Goal: Transaction & Acquisition: Obtain resource

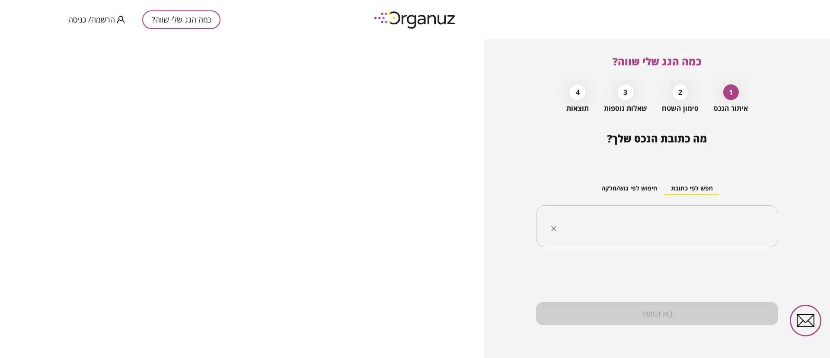
click at [657, 223] on input "text" at bounding box center [660, 226] width 215 height 22
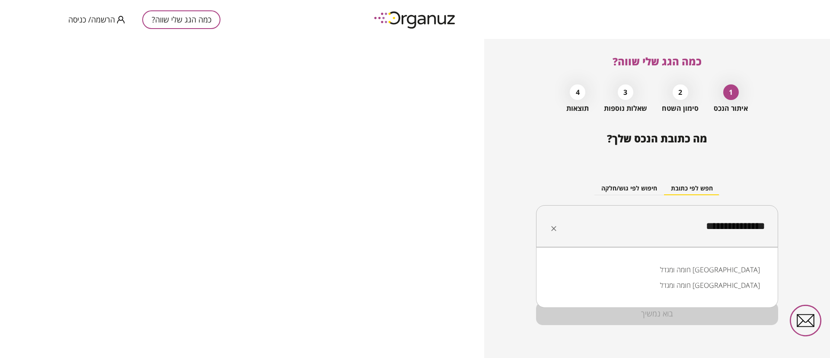
click at [695, 292] on li "חומה ומגדל [GEOGRAPHIC_DATA]" at bounding box center [657, 285] width 220 height 16
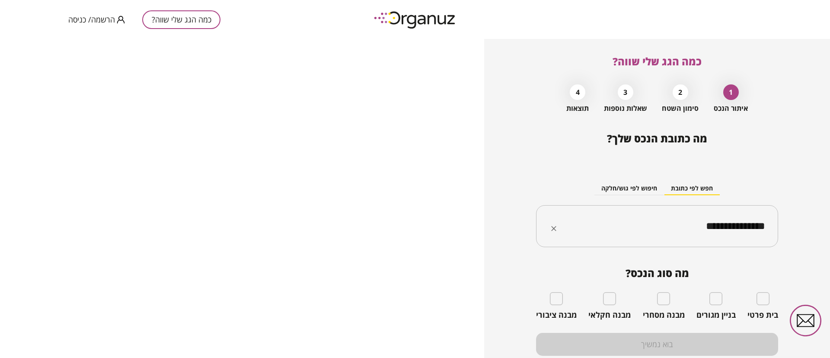
type input "**********"
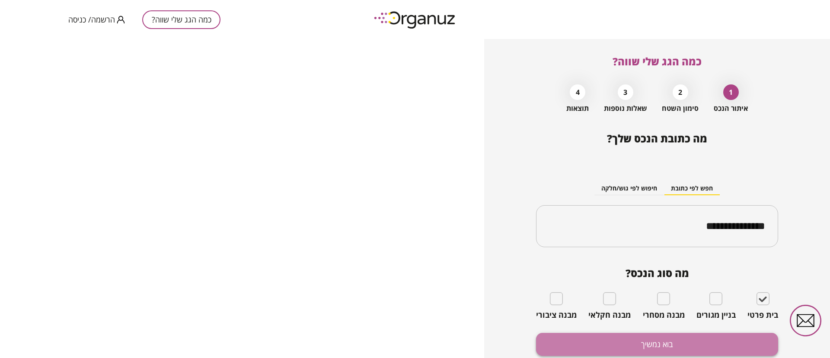
click at [706, 339] on button "בוא נמשיך" at bounding box center [657, 344] width 242 height 23
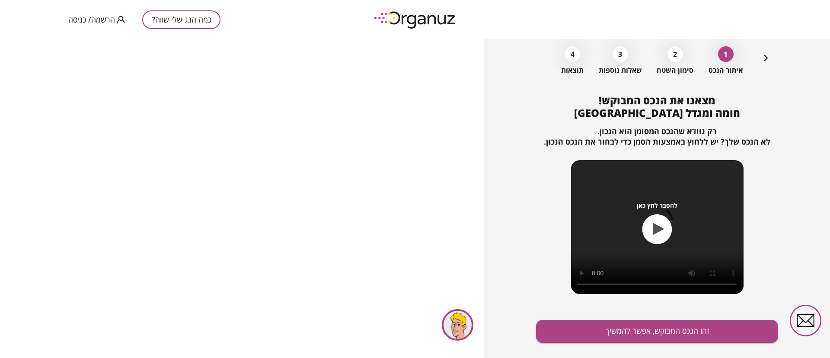
scroll to position [56, 0]
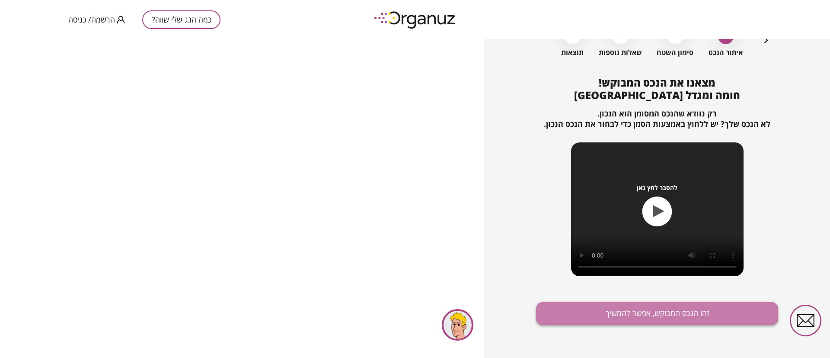
click at [641, 314] on button "זהו הנכס המבוקש, אפשר להמשיך" at bounding box center [657, 313] width 242 height 23
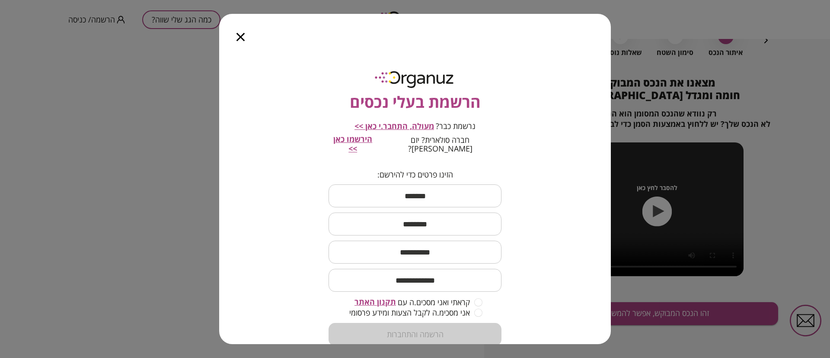
click at [389, 128] on span "מעולה, התחבר.י כאן >>" at bounding box center [395, 126] width 80 height 10
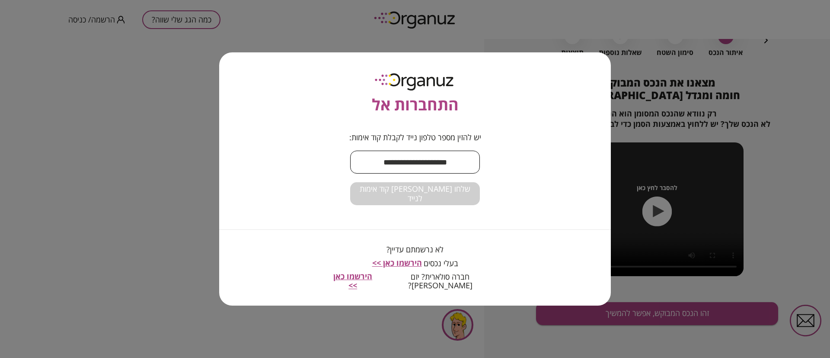
click at [391, 171] on input "text" at bounding box center [415, 162] width 130 height 26
type input "**********"
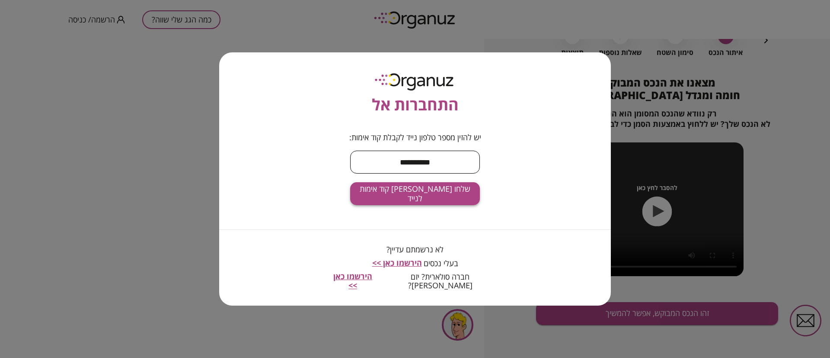
click at [435, 198] on span "שלחו [PERSON_NAME] קוד אימות לנייד" at bounding box center [415, 193] width 116 height 19
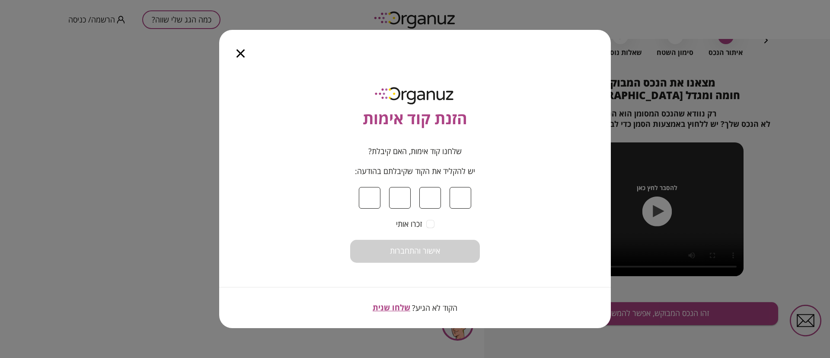
type input "*"
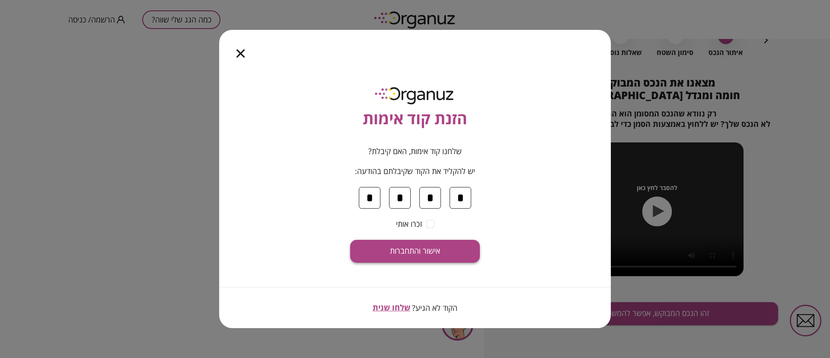
type input "*"
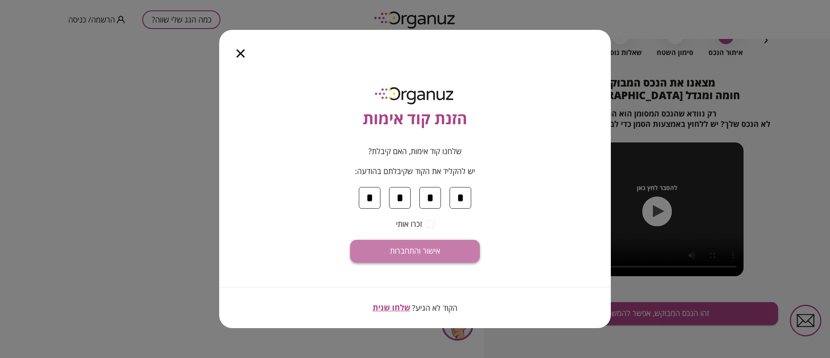
click at [416, 250] on span "אישור והתחברות" at bounding box center [415, 251] width 50 height 10
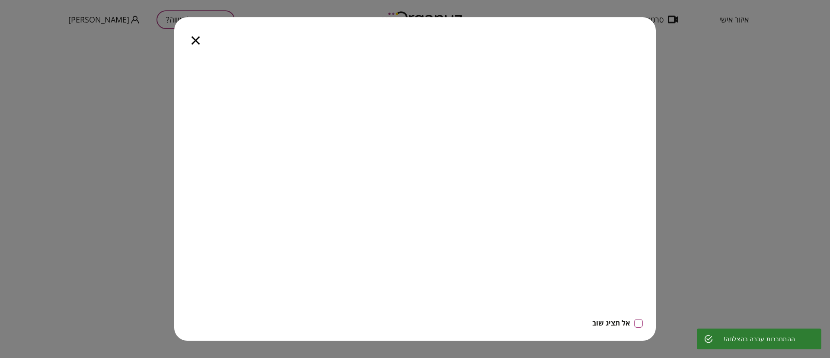
click at [198, 42] on icon "button" at bounding box center [196, 40] width 8 height 8
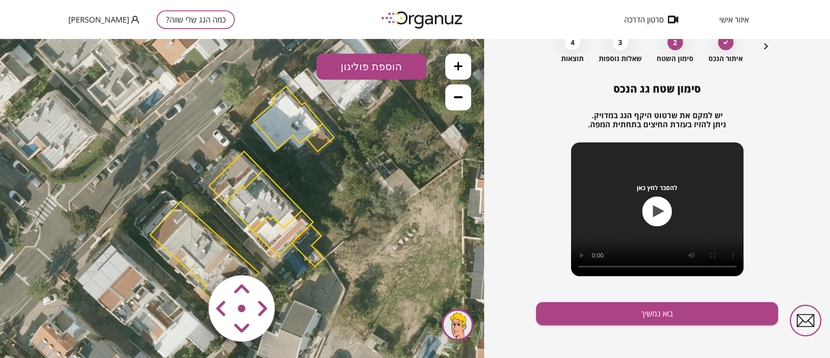
click at [459, 70] on button at bounding box center [458, 67] width 26 height 26
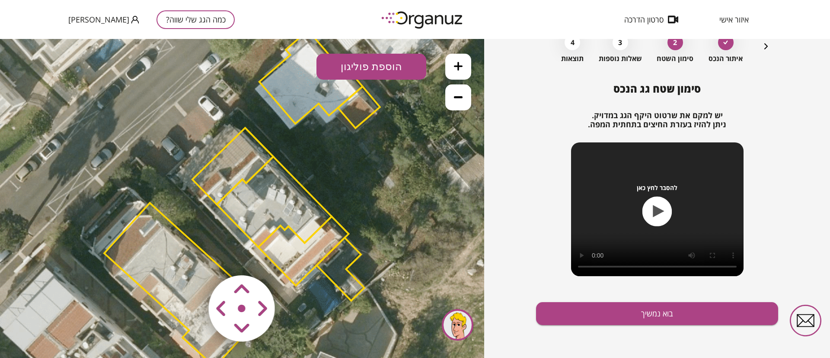
click at [459, 70] on button at bounding box center [458, 67] width 26 height 26
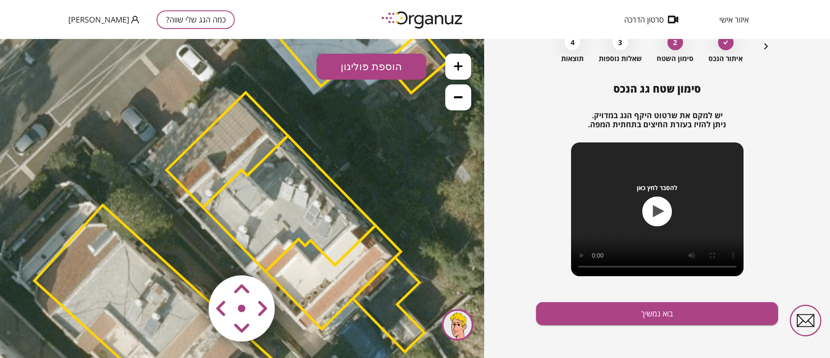
click at [191, 257] on area at bounding box center [191, 257] width 0 height 0
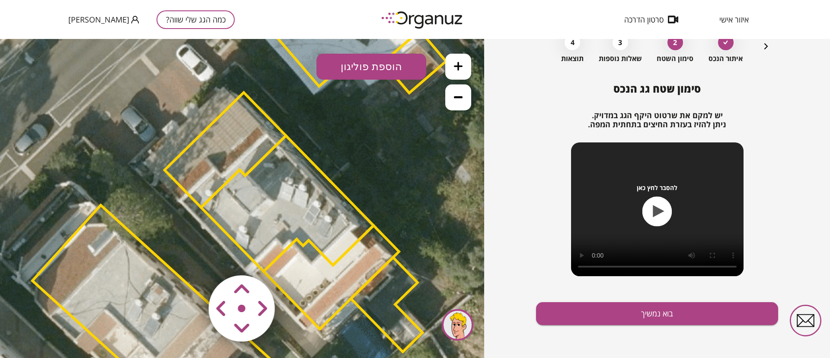
click at [191, 257] on area at bounding box center [191, 257] width 0 height 0
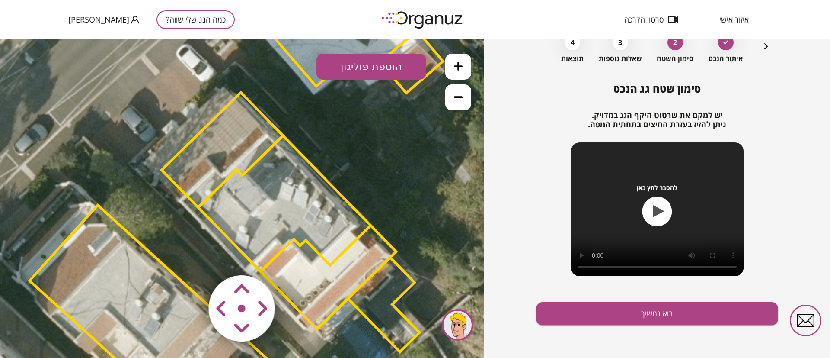
click at [191, 257] on area at bounding box center [191, 257] width 0 height 0
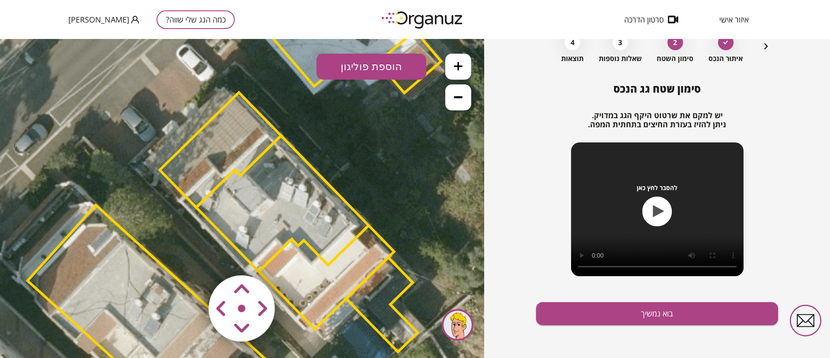
click at [191, 257] on area at bounding box center [191, 257] width 0 height 0
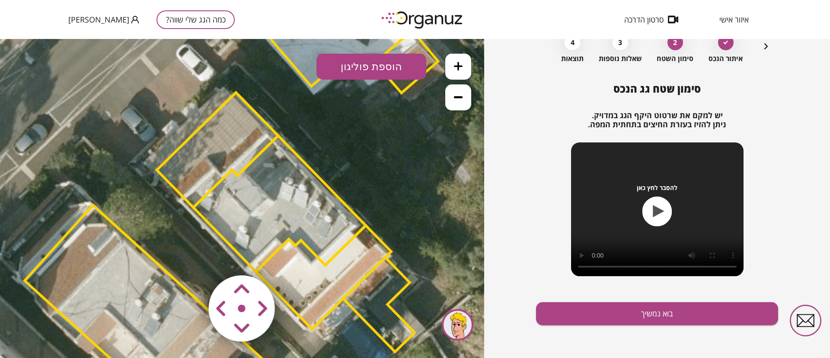
click at [191, 257] on area at bounding box center [191, 257] width 0 height 0
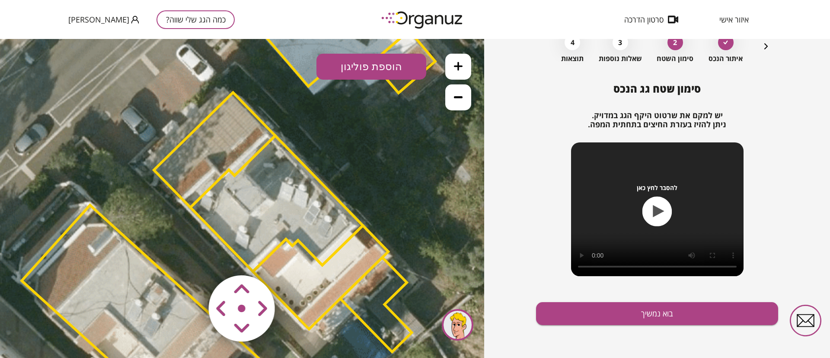
click at [191, 257] on area at bounding box center [191, 257] width 0 height 0
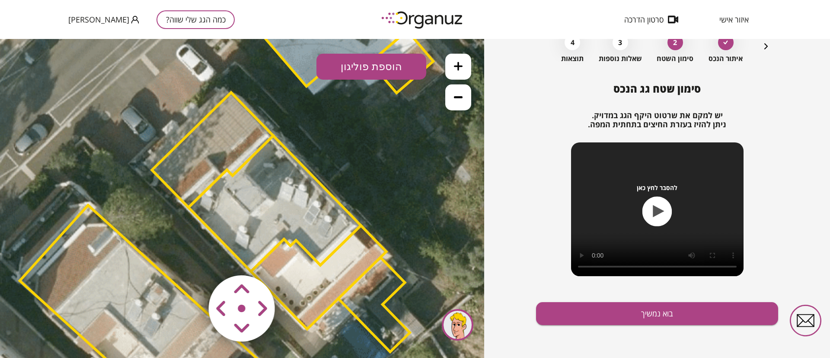
click at [191, 257] on area at bounding box center [191, 257] width 0 height 0
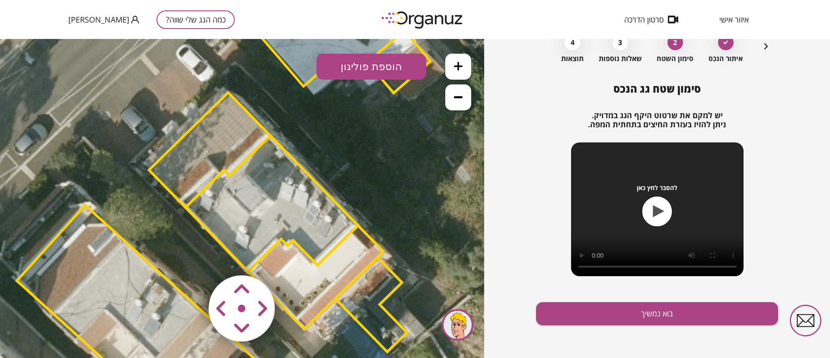
click at [191, 257] on area at bounding box center [191, 257] width 0 height 0
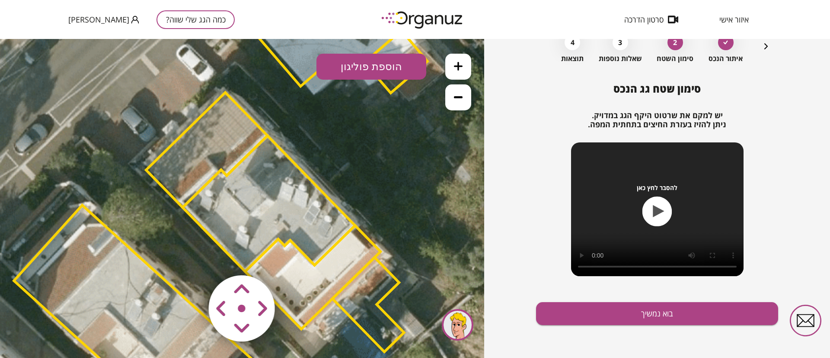
click at [191, 257] on area at bounding box center [191, 257] width 0 height 0
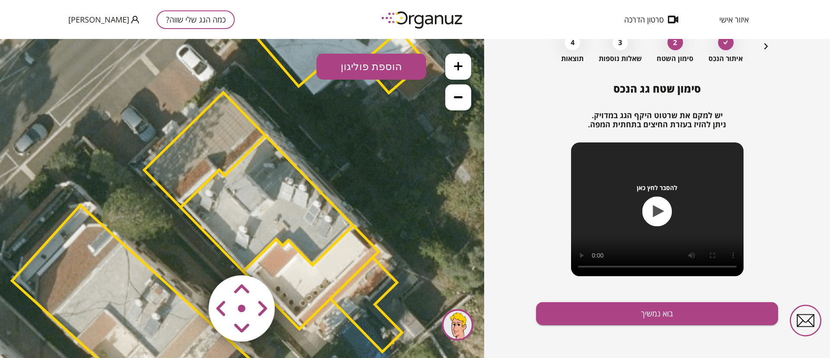
click at [191, 257] on area at bounding box center [191, 257] width 0 height 0
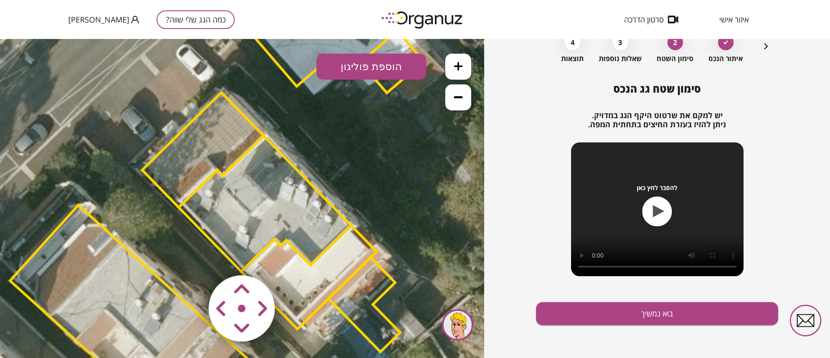
click at [191, 257] on area at bounding box center [191, 257] width 0 height 0
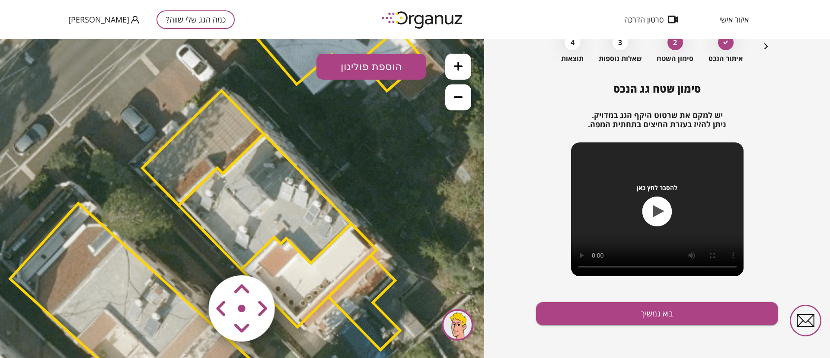
drag, startPoint x: 244, startPoint y: 286, endPoint x: 253, endPoint y: 299, distance: 16.2
click at [191, 257] on area at bounding box center [191, 257] width 0 height 0
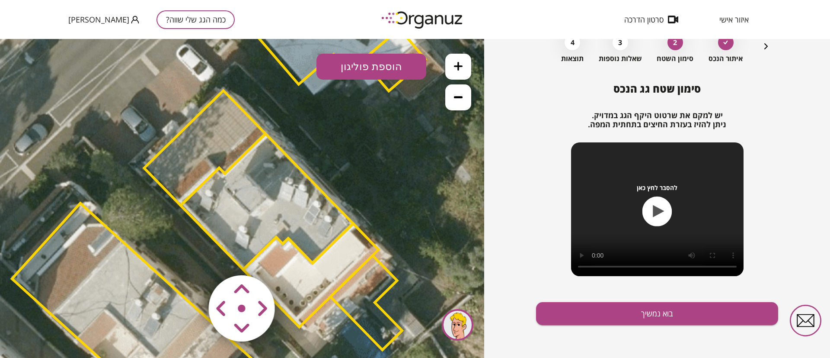
click at [191, 257] on area at bounding box center [191, 257] width 0 height 0
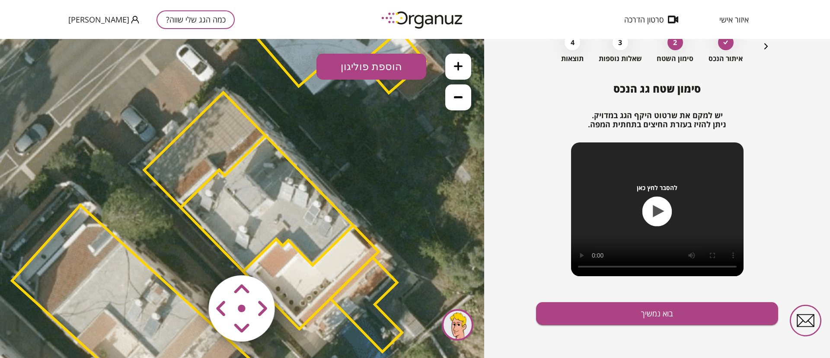
click at [191, 257] on area at bounding box center [191, 257] width 0 height 0
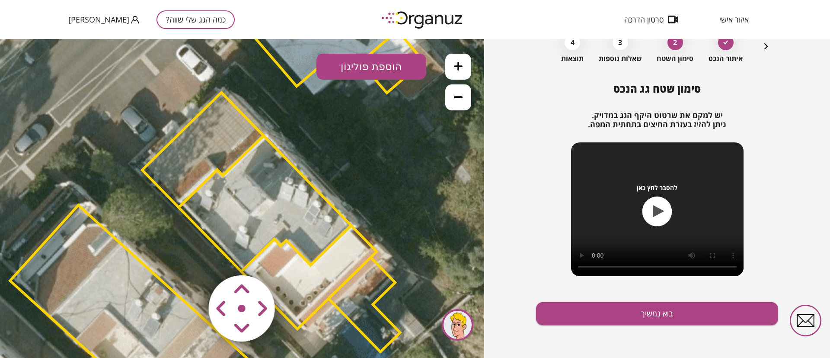
click at [191, 257] on area at bounding box center [191, 257] width 0 height 0
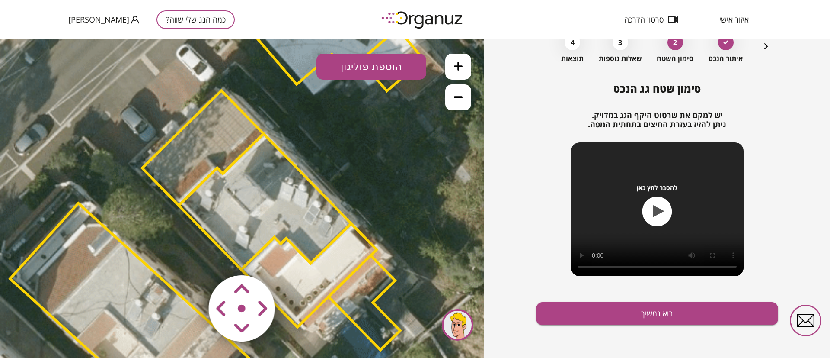
click at [191, 257] on area at bounding box center [191, 257] width 0 height 0
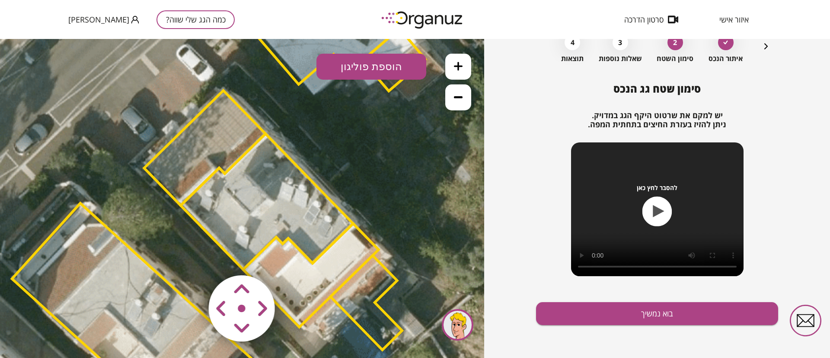
click at [191, 257] on area at bounding box center [191, 257] width 0 height 0
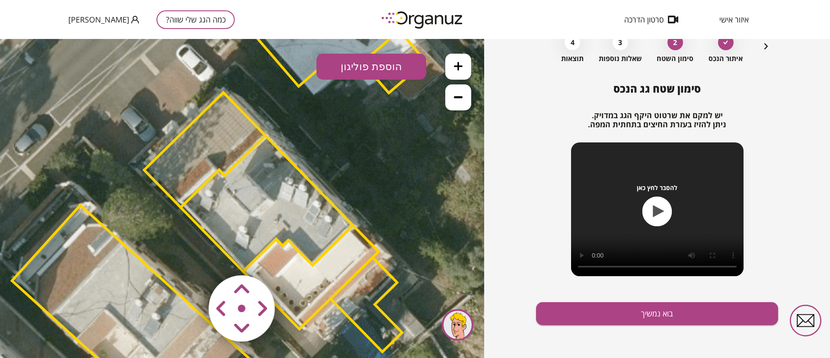
click at [191, 257] on area at bounding box center [191, 257] width 0 height 0
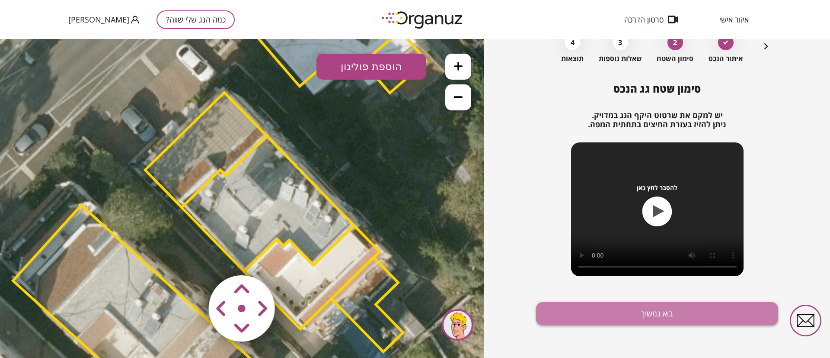
click at [592, 318] on button "בוא נמשיך" at bounding box center [657, 313] width 242 height 23
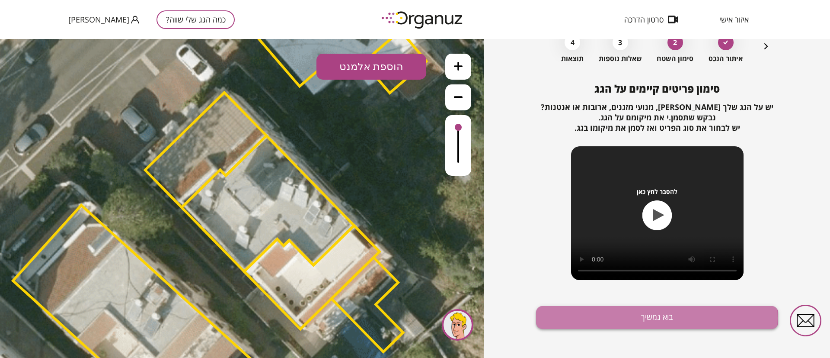
click at [597, 317] on button "בוא נמשיך" at bounding box center [657, 317] width 242 height 23
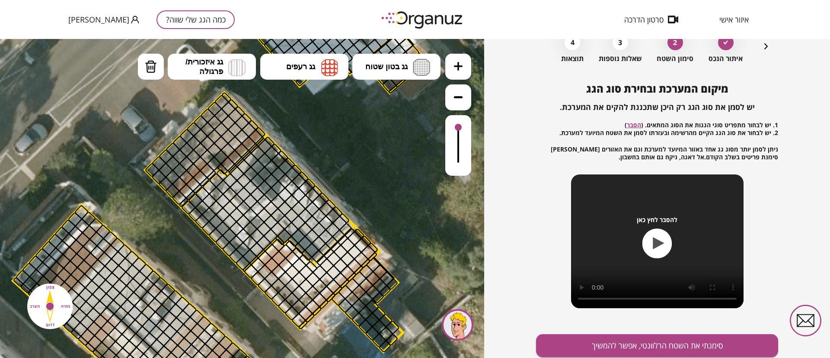
click at [456, 71] on button at bounding box center [458, 67] width 26 height 26
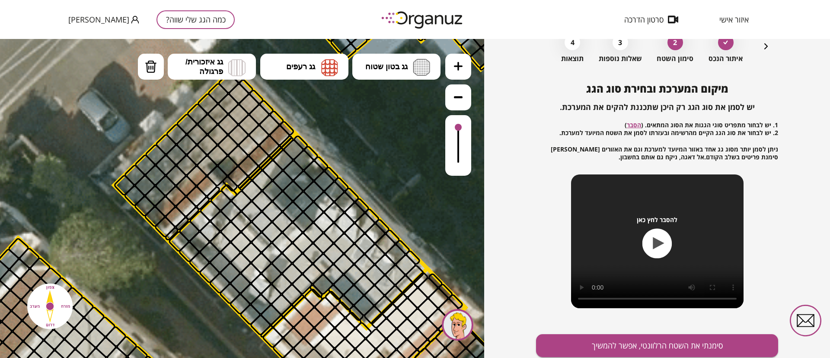
drag, startPoint x: 406, startPoint y: 139, endPoint x: 421, endPoint y: 164, distance: 28.7
click at [426, 171] on icon at bounding box center [257, 232] width 2320 height 2320
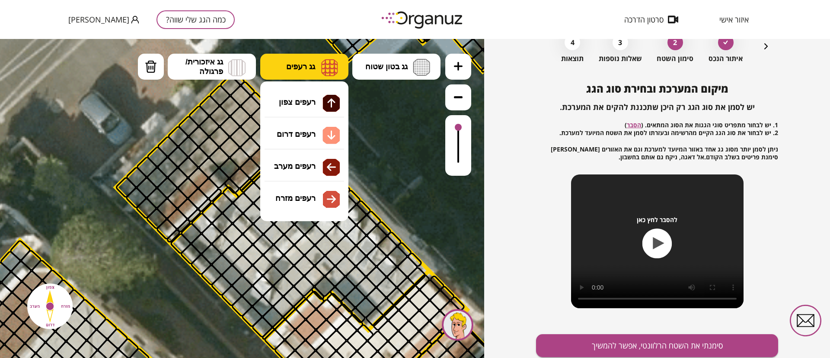
click at [319, 65] on button "גג רעפים" at bounding box center [304, 67] width 88 height 26
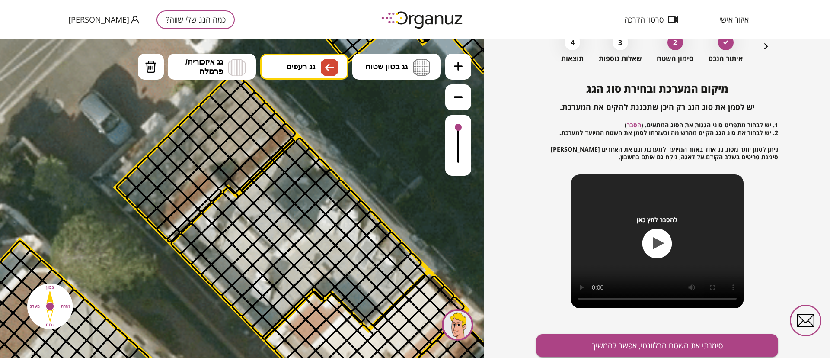
click at [299, 168] on div ".st0 { fill: #FFFFFF; } 10" at bounding box center [242, 198] width 484 height 319
drag, startPoint x: 288, startPoint y: 131, endPoint x: 251, endPoint y: 160, distance: 46.8
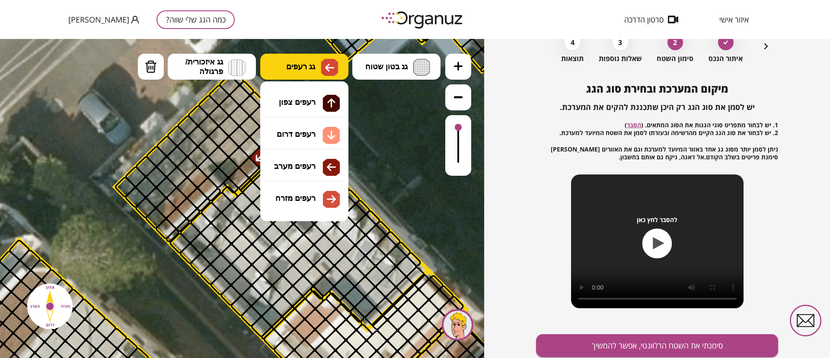
click at [301, 69] on span "גג רעפים" at bounding box center [300, 67] width 29 height 10
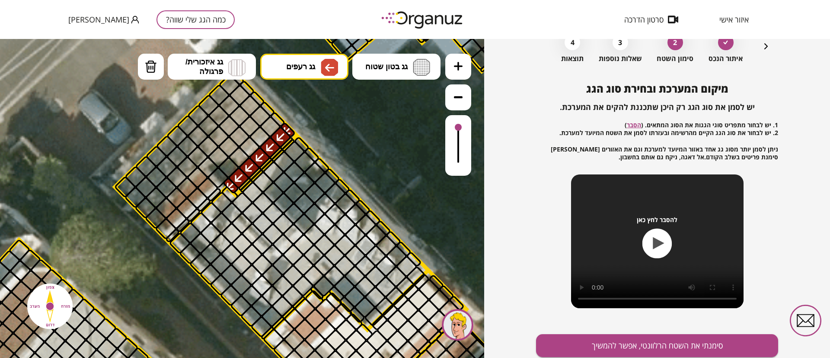
drag, startPoint x: 259, startPoint y: 156, endPoint x: 230, endPoint y: 189, distance: 44.4
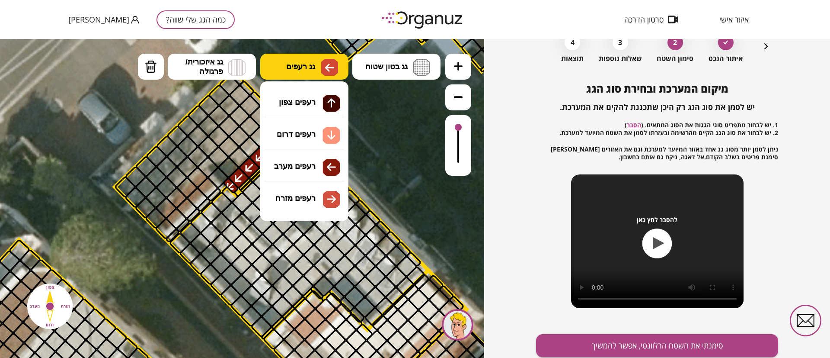
click at [287, 73] on button "גג רעפים" at bounding box center [304, 67] width 88 height 26
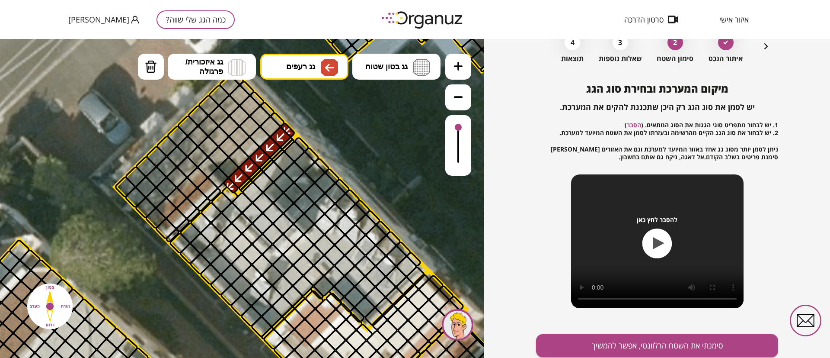
click at [291, 164] on div ".st0 { fill: #FFFFFF; } 10" at bounding box center [242, 198] width 484 height 319
click at [282, 64] on button "גג רעפים" at bounding box center [304, 67] width 88 height 26
click at [295, 166] on div ".st0 { fill: #FFFFFF; } 10" at bounding box center [242, 198] width 484 height 319
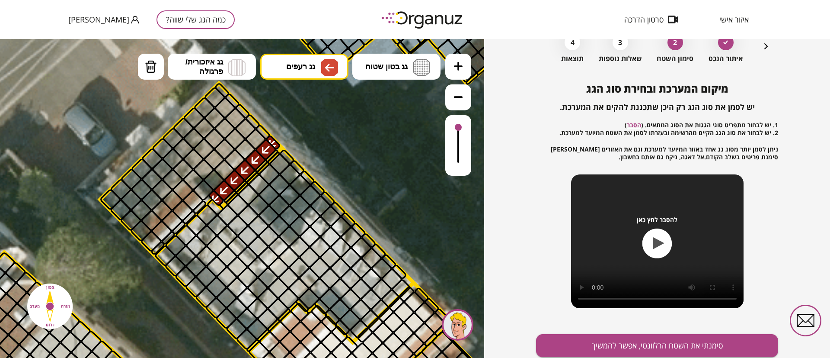
drag, startPoint x: 220, startPoint y: 188, endPoint x: 205, endPoint y: 200, distance: 19.3
click at [205, 200] on polygon at bounding box center [191, 169] width 182 height 172
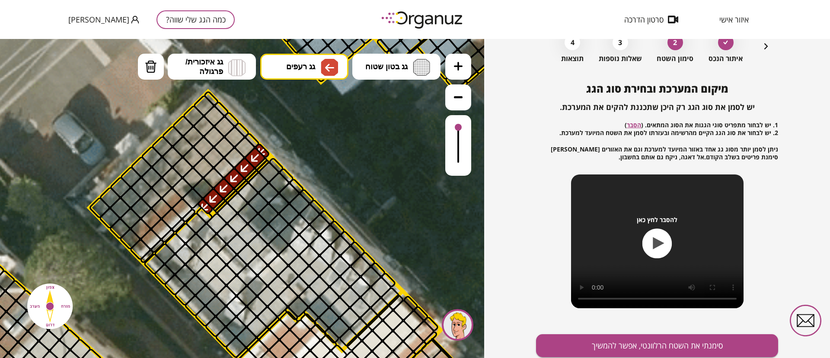
drag, startPoint x: 205, startPoint y: 200, endPoint x: 195, endPoint y: 208, distance: 13.1
click at [195, 208] on polygon at bounding box center [181, 177] width 182 height 172
drag, startPoint x: 187, startPoint y: 213, endPoint x: 188, endPoint y: 218, distance: 5.2
click at [188, 218] on div at bounding box center [189, 215] width 16 height 16
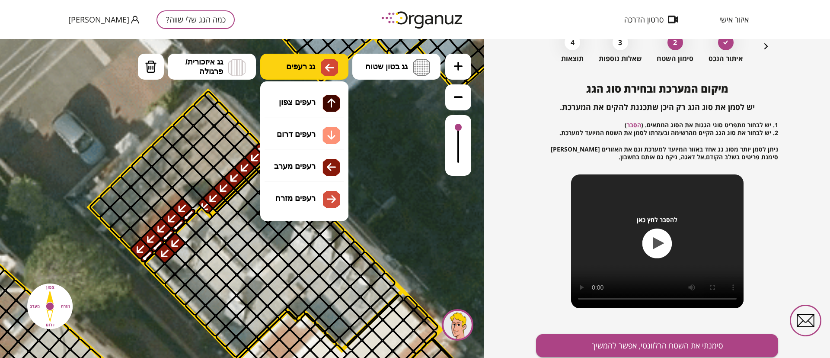
click at [331, 67] on img at bounding box center [329, 67] width 9 height 10
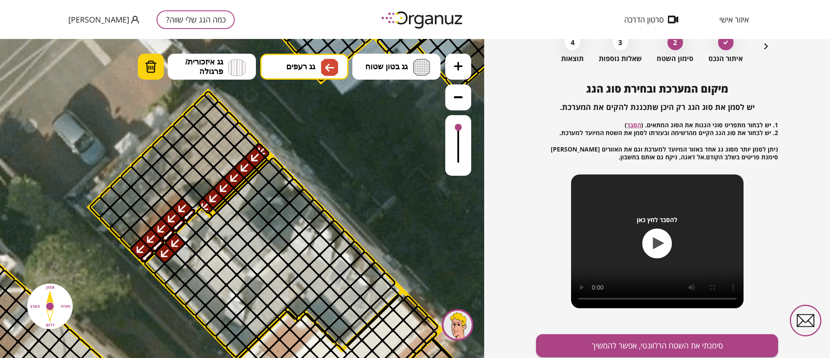
click at [161, 66] on button "מחיקה" at bounding box center [151, 67] width 26 height 26
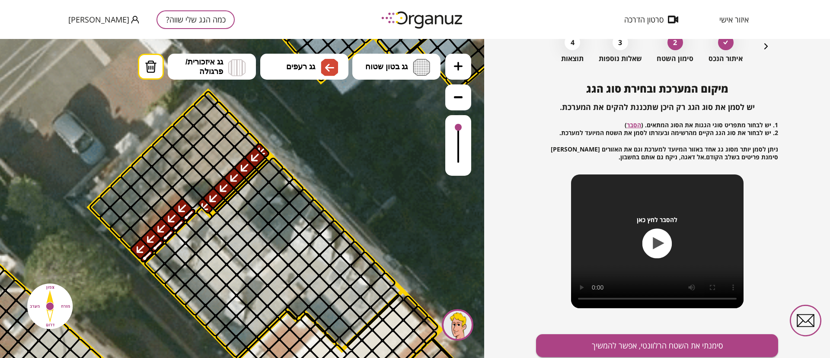
drag, startPoint x: 175, startPoint y: 246, endPoint x: 191, endPoint y: 224, distance: 27.5
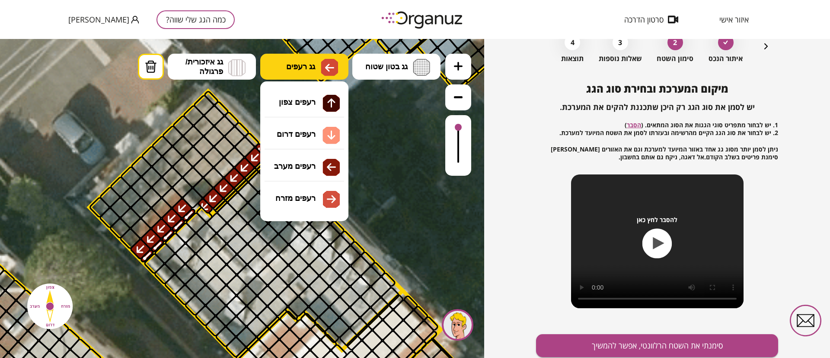
click at [291, 67] on span "גג רעפים" at bounding box center [300, 67] width 29 height 10
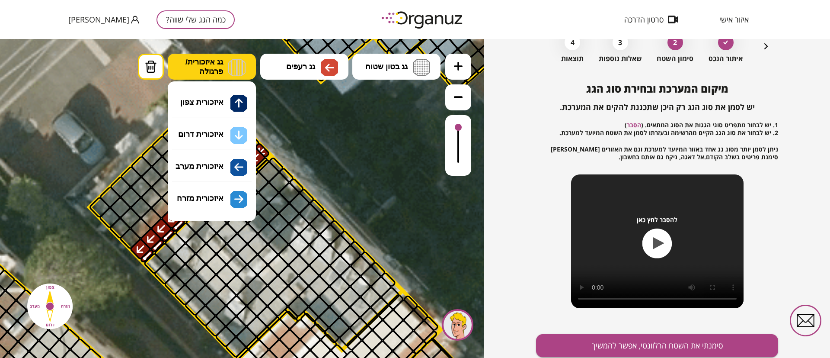
click at [224, 71] on button "גג איזכורית/ פרגולה" at bounding box center [212, 67] width 88 height 26
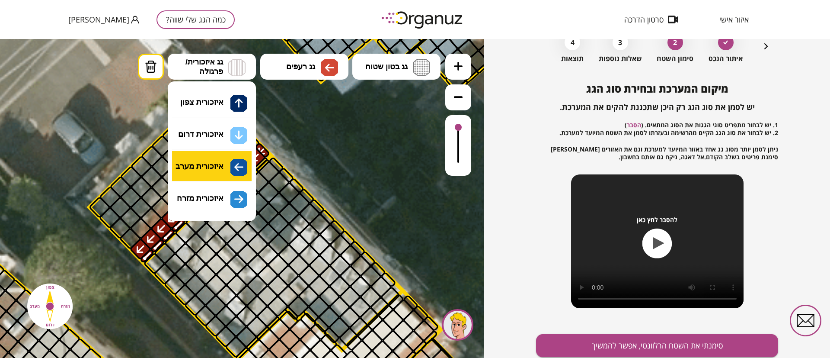
click at [211, 166] on div ".st0 { fill: #FFFFFF; } 10" at bounding box center [242, 198] width 484 height 319
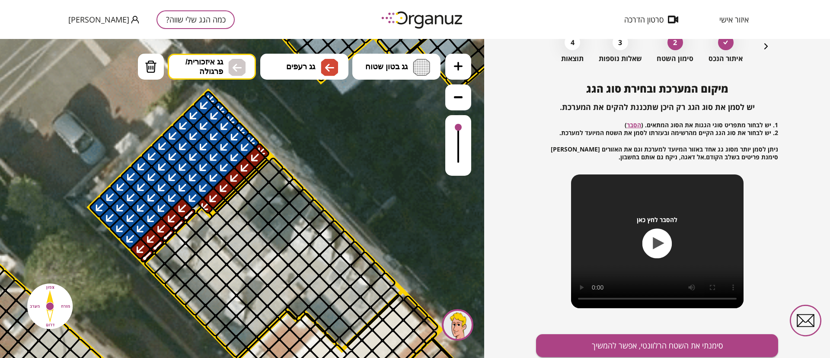
drag, startPoint x: 249, startPoint y: 140, endPoint x: 155, endPoint y: 176, distance: 100.2
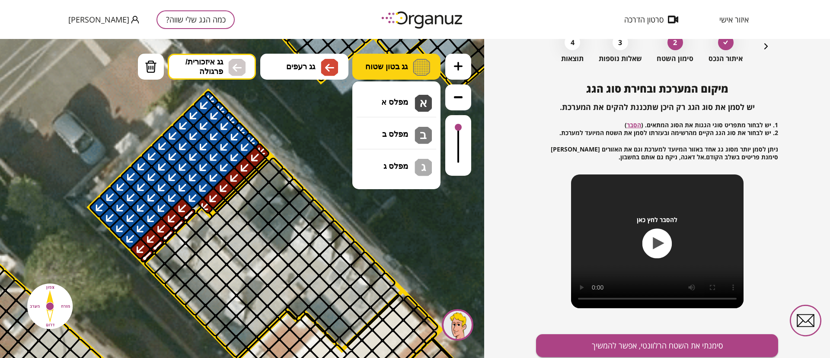
click at [374, 65] on span "גג בטון שטוח" at bounding box center [386, 67] width 42 height 10
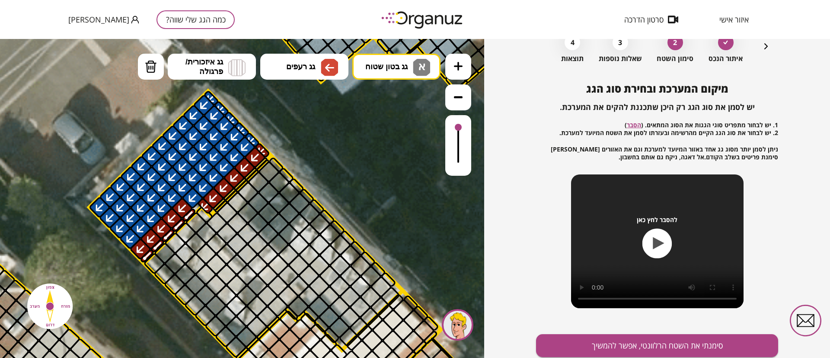
click at [382, 101] on div ".st0 { fill: #FFFFFF; } 10" at bounding box center [242, 198] width 484 height 319
drag, startPoint x: 260, startPoint y: 250, endPoint x: 254, endPoint y: 227, distance: 23.2
drag, startPoint x: 154, startPoint y: 67, endPoint x: 150, endPoint y: 147, distance: 79.7
click at [150, 70] on img at bounding box center [151, 66] width 12 height 13
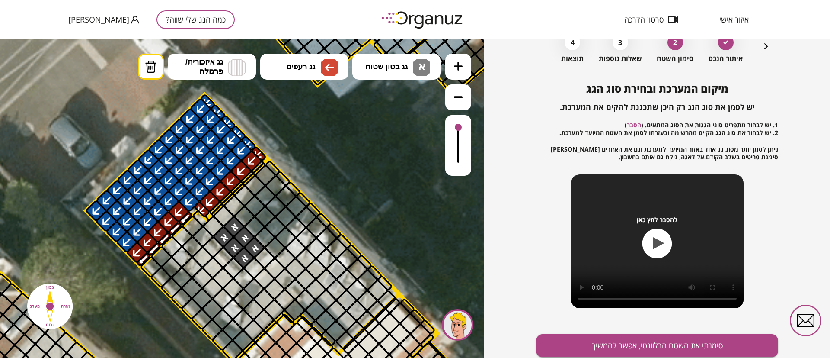
click at [212, 246] on div at bounding box center [213, 246] width 22 height 22
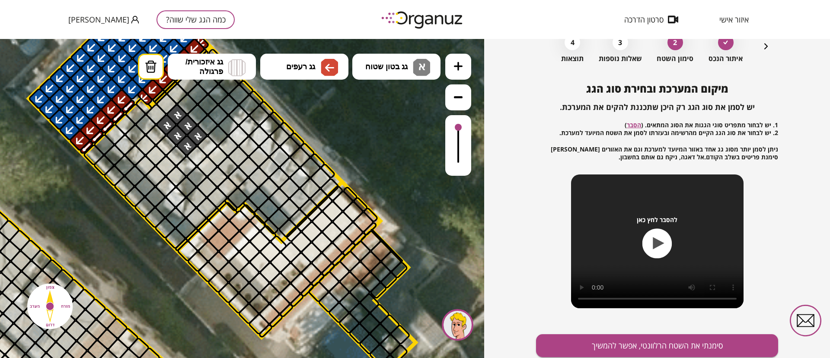
drag, startPoint x: 389, startPoint y: 214, endPoint x: 332, endPoint y: 102, distance: 125.7
click at [332, 102] on icon at bounding box center [172, 145] width 2320 height 2320
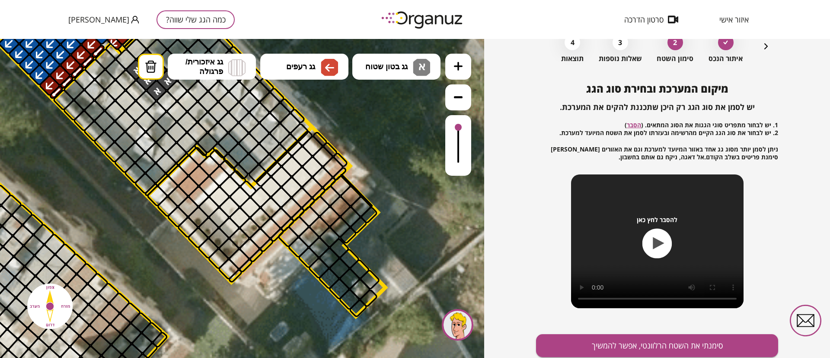
drag, startPoint x: 371, startPoint y: 164, endPoint x: 339, endPoint y: 109, distance: 63.3
click at [340, 109] on icon at bounding box center [142, 90] width 2320 height 2320
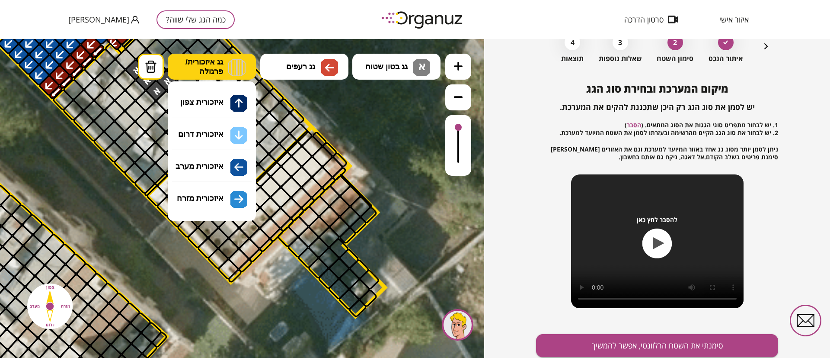
click at [240, 58] on button "גג איזכורית/ פרגולה" at bounding box center [212, 67] width 88 height 26
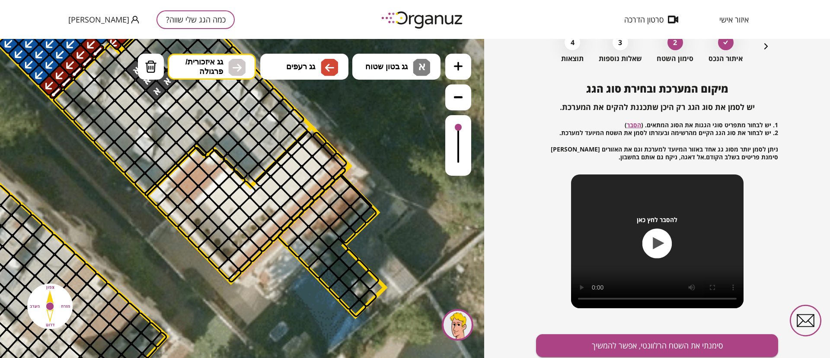
click at [218, 203] on div ".st0 { fill: #FFFFFF; } 10" at bounding box center [242, 198] width 484 height 319
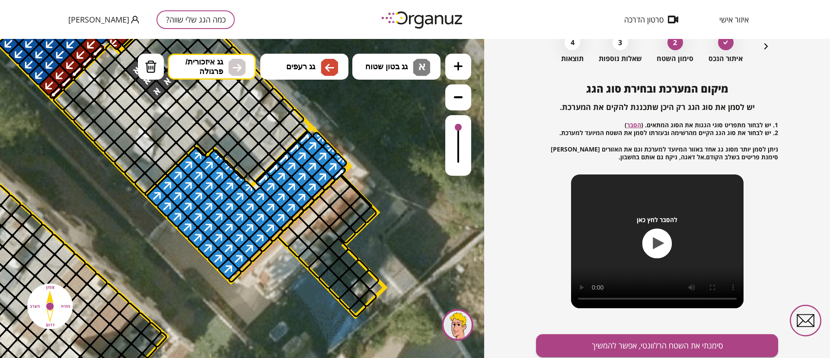
drag, startPoint x: 337, startPoint y: 171, endPoint x: 186, endPoint y: 208, distance: 155.7
click at [144, 74] on button "מחיקה" at bounding box center [151, 67] width 26 height 26
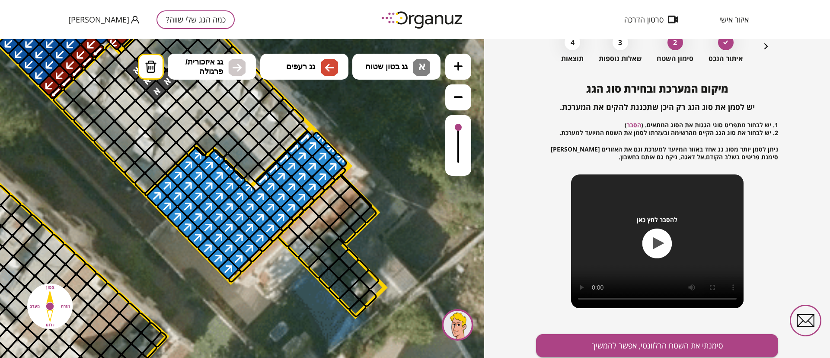
click at [340, 174] on div at bounding box center [340, 174] width 16 height 16
click at [577, 338] on button "סימנתי את השטח הרלוונטי, אפשר להמשיך" at bounding box center [657, 345] width 242 height 23
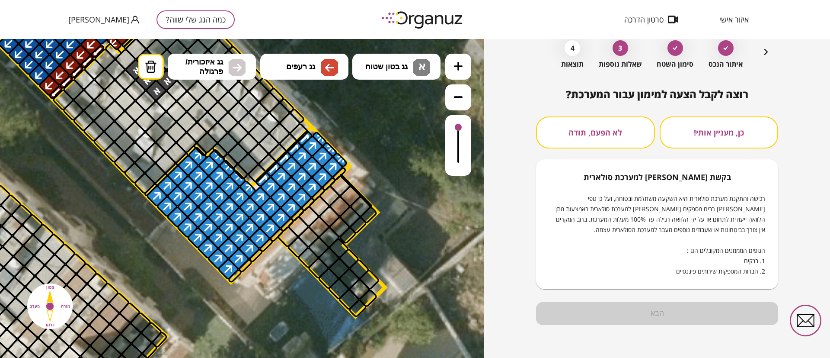
scroll to position [44, 0]
click at [621, 130] on button "לא הפעם, תודה" at bounding box center [595, 132] width 119 height 32
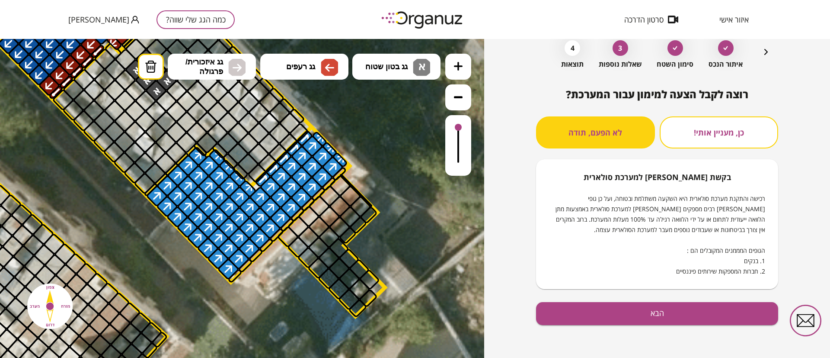
click at [643, 326] on div "רוצה לקבל הצעה למימון עבור המערכת? כן, מעניין אותי! לא הפעם, תודה בקשת [PERSON_…" at bounding box center [657, 222] width 242 height 269
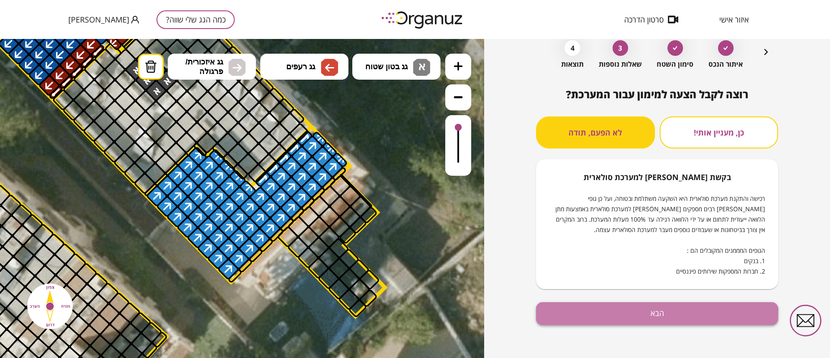
click at [646, 317] on button "הבא" at bounding box center [657, 313] width 242 height 23
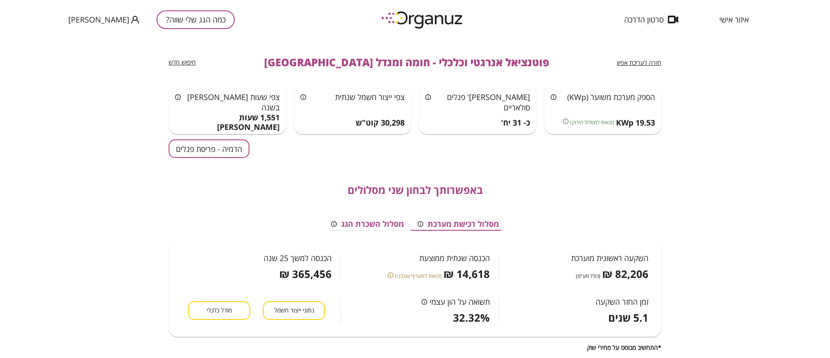
click at [225, 147] on button "הדמיה - פריסת פנלים" at bounding box center [209, 148] width 81 height 19
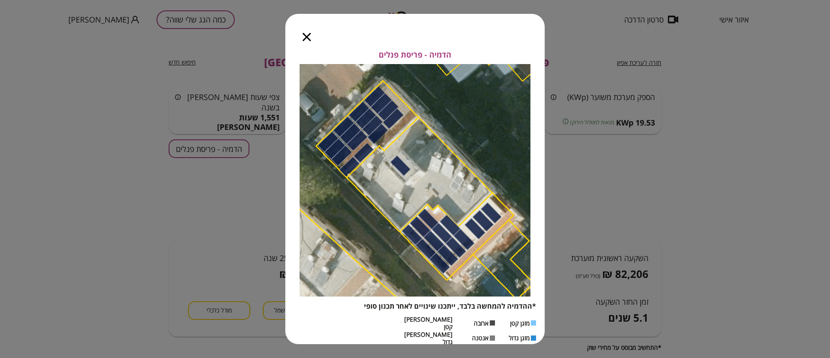
click at [307, 37] on icon "button" at bounding box center [307, 37] width 8 height 8
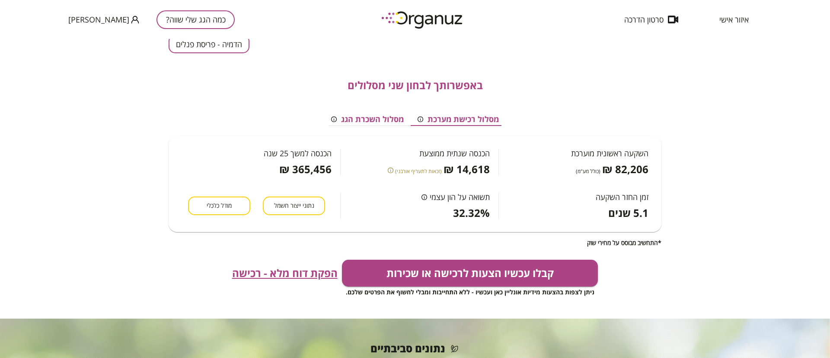
scroll to position [130, 0]
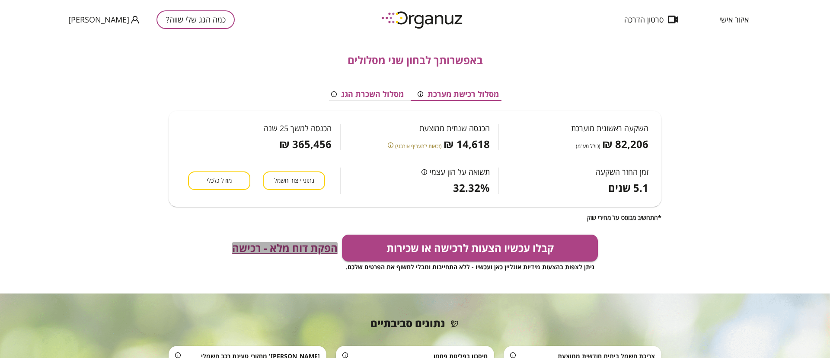
click at [294, 248] on span "הפקת דוח מלא - רכישה" at bounding box center [285, 248] width 106 height 12
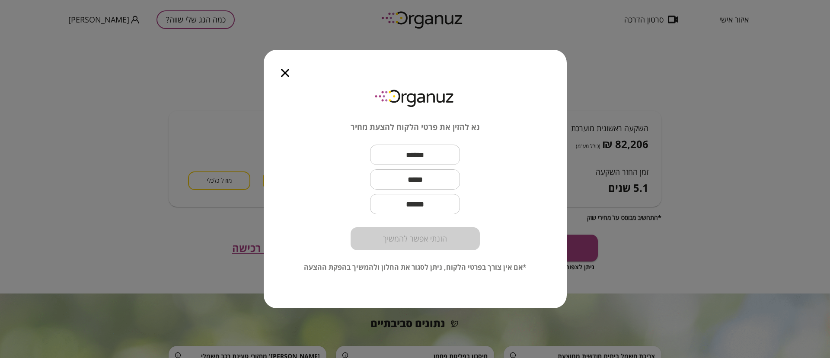
click at [291, 67] on div at bounding box center [285, 68] width 43 height 36
click at [288, 70] on icon "button" at bounding box center [285, 73] width 8 height 8
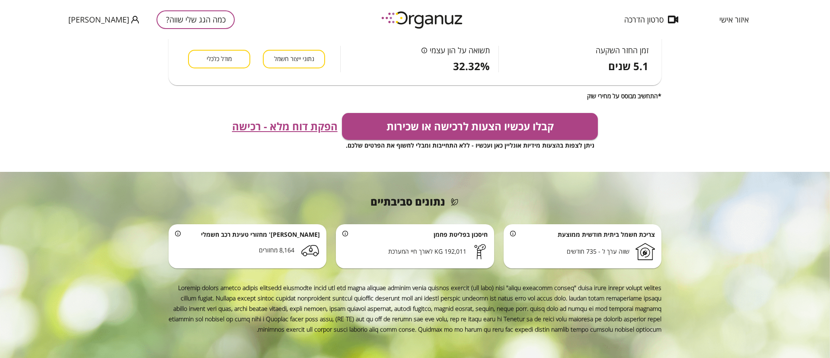
scroll to position [0, 0]
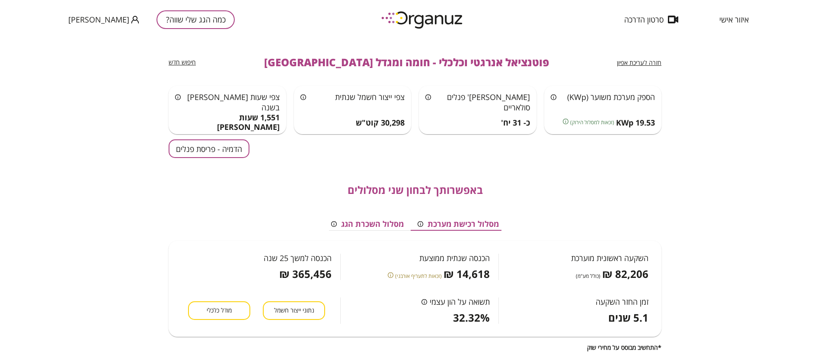
click at [157, 20] on button "כמה הגג שלי שווה?" at bounding box center [196, 19] width 78 height 19
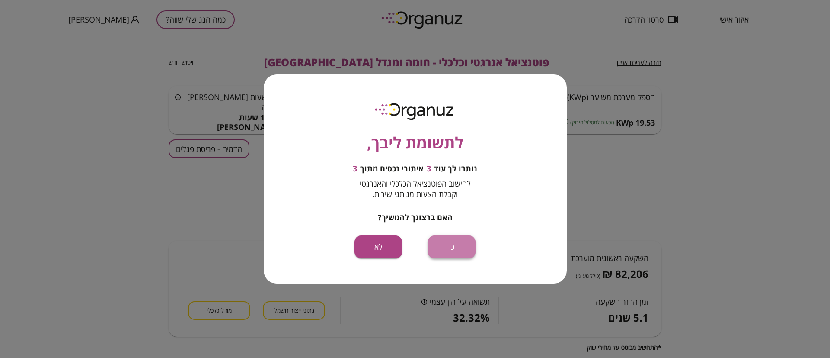
click at [447, 247] on button "כן" at bounding box center [452, 246] width 48 height 23
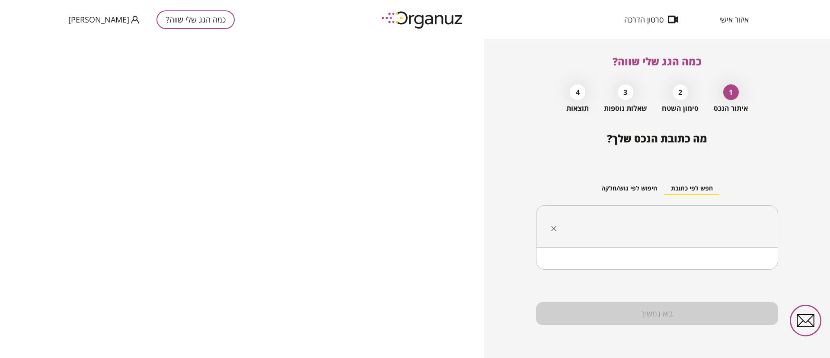
click at [633, 220] on input "text" at bounding box center [660, 226] width 215 height 22
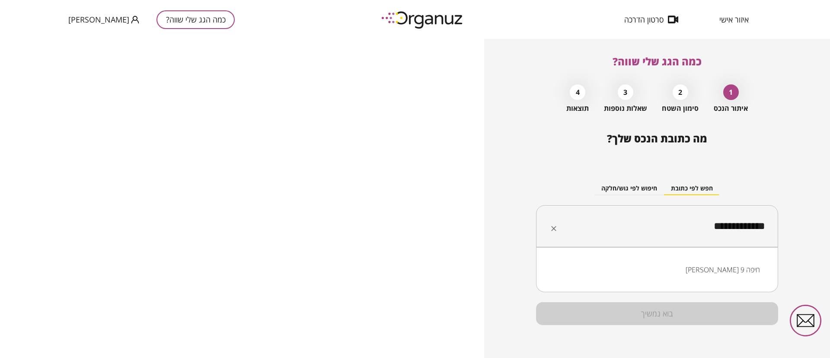
click at [722, 267] on li "[PERSON_NAME] 9 חיפה" at bounding box center [657, 270] width 220 height 16
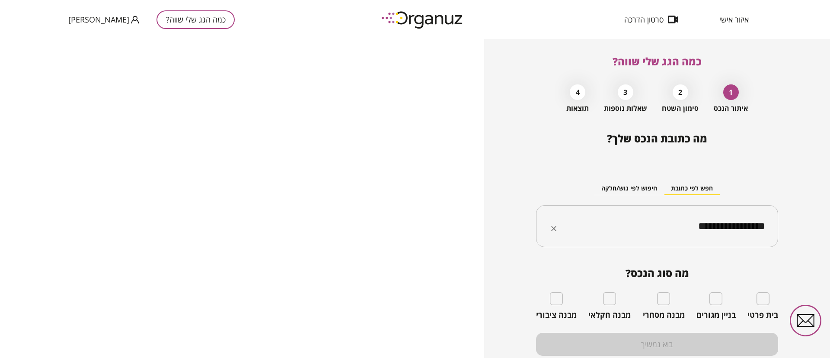
type input "**********"
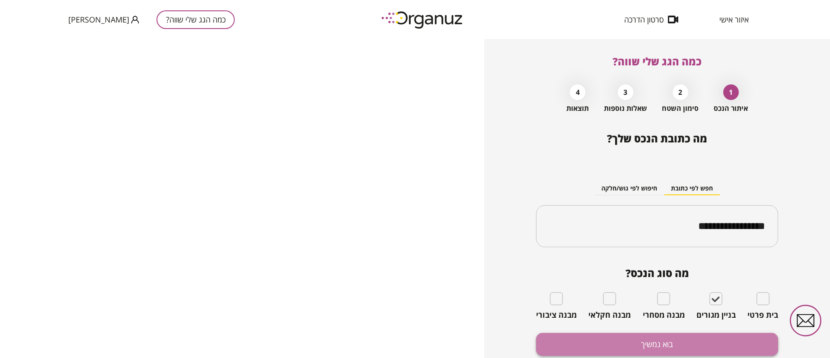
click at [693, 342] on button "בוא נמשיך" at bounding box center [657, 344] width 242 height 23
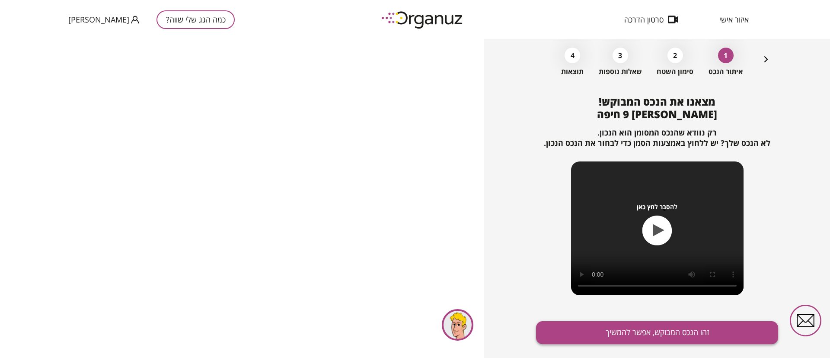
scroll to position [56, 0]
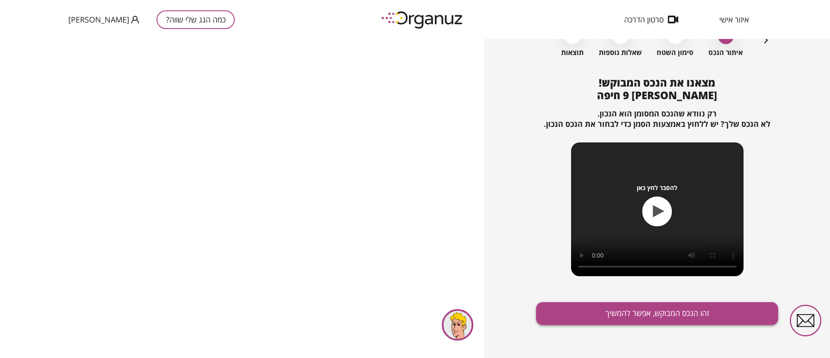
click at [685, 320] on button "זהו הנכס המבוקש, אפשר להמשיך" at bounding box center [657, 313] width 242 height 23
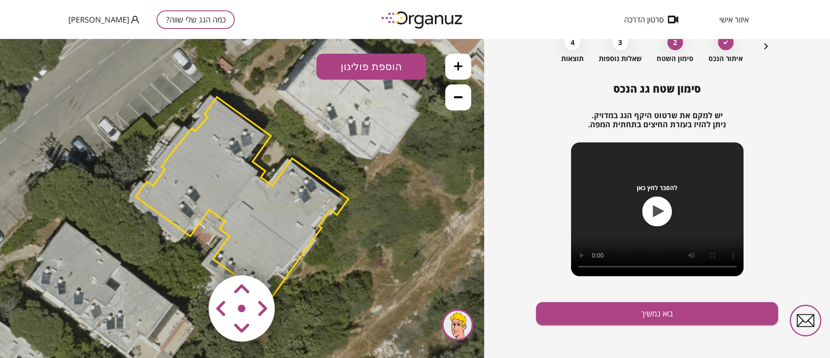
click at [191, 257] on area at bounding box center [191, 257] width 0 height 0
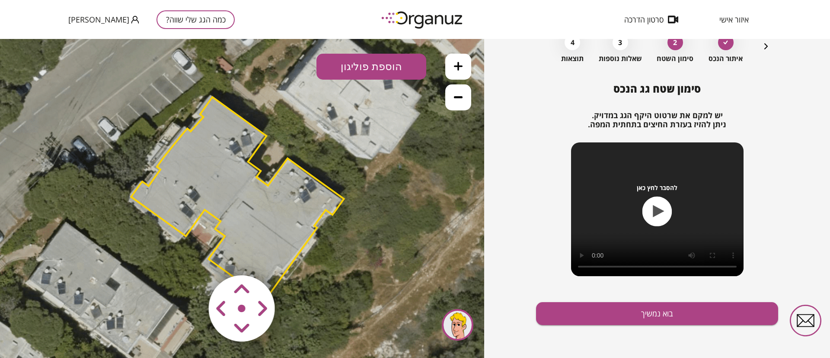
click at [191, 257] on area at bounding box center [191, 257] width 0 height 0
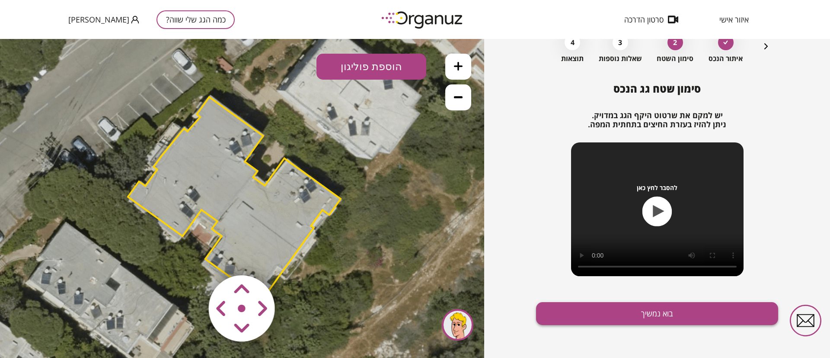
click at [655, 307] on button "בוא נמשיך" at bounding box center [657, 313] width 242 height 23
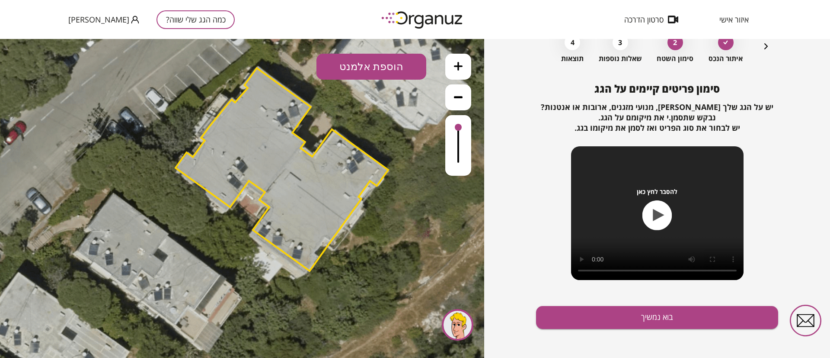
drag, startPoint x: 342, startPoint y: 178, endPoint x: 390, endPoint y: 149, distance: 56.1
click at [390, 149] on icon at bounding box center [289, 169] width 662 height 662
click at [467, 70] on button at bounding box center [458, 67] width 26 height 26
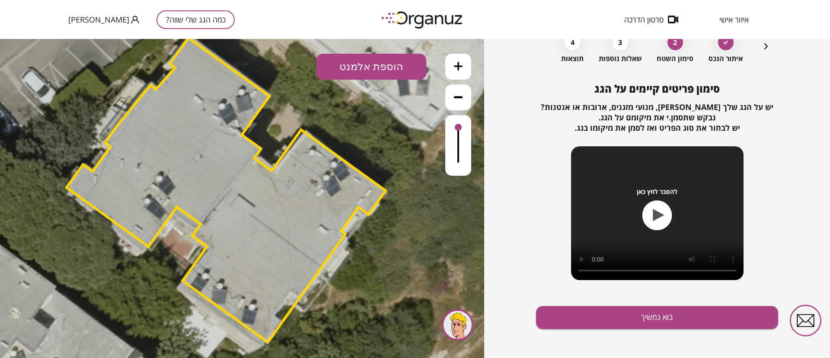
drag, startPoint x: 454, startPoint y: 232, endPoint x: 378, endPoint y: 267, distance: 83.4
click at [378, 267] on icon at bounding box center [236, 189] width 992 height 992
click at [390, 76] on button "הוספת אלמנט" at bounding box center [372, 67] width 110 height 26
click at [387, 171] on div ".st0 { fill: #FFFFFF; } .st0 { fill: #FFFFFF; }" at bounding box center [242, 198] width 484 height 319
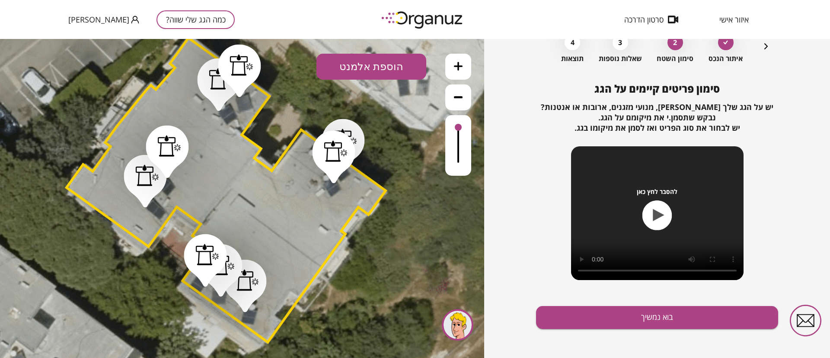
click at [342, 62] on button "הוספת אלמנט" at bounding box center [372, 67] width 110 height 26
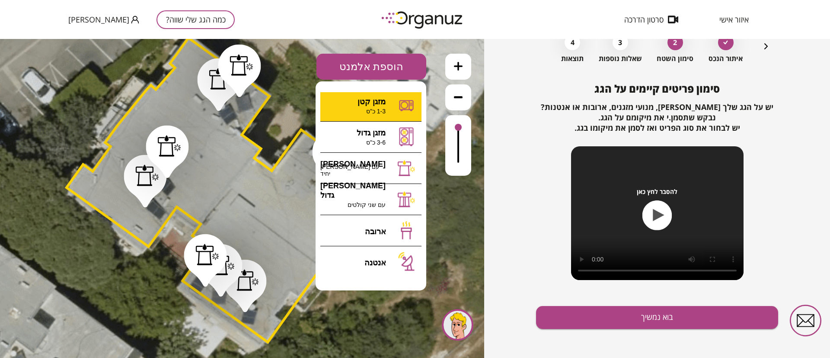
click at [394, 105] on div ".st0 { fill: #FFFFFF; } .st0 { fill: #FFFFFF; }" at bounding box center [242, 198] width 484 height 319
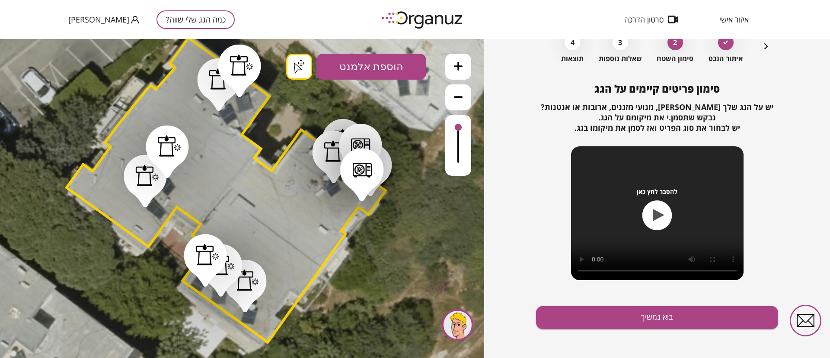
drag, startPoint x: 362, startPoint y: 195, endPoint x: 330, endPoint y: 188, distance: 32.5
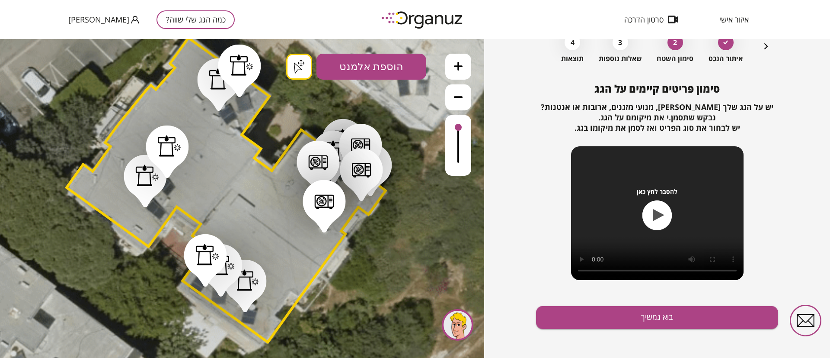
drag, startPoint x: 324, startPoint y: 227, endPoint x: 307, endPoint y: 248, distance: 27.6
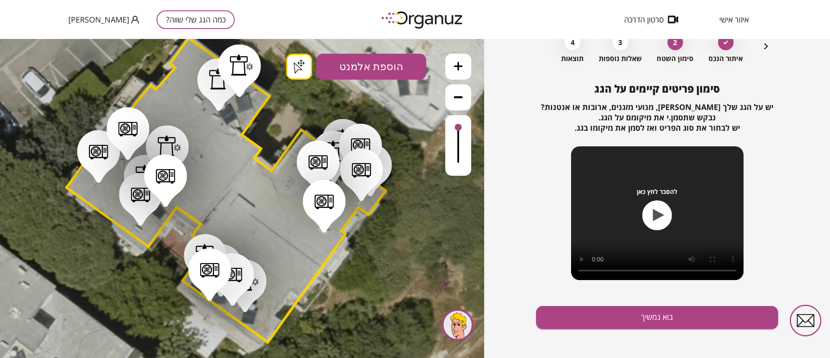
drag, startPoint x: 166, startPoint y: 202, endPoint x: 201, endPoint y: 164, distance: 51.4
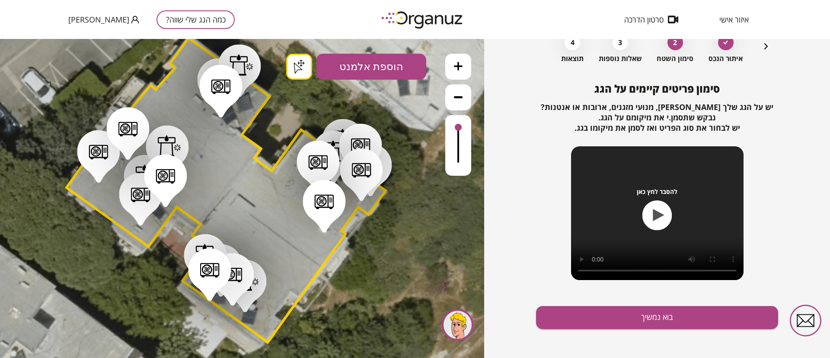
drag, startPoint x: 221, startPoint y: 112, endPoint x: 208, endPoint y: 112, distance: 13.0
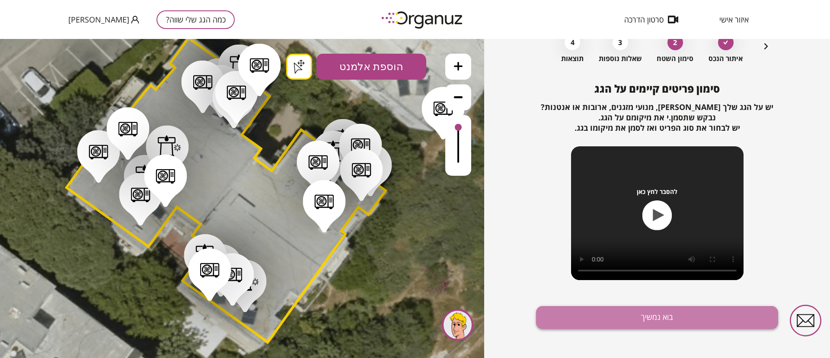
click at [684, 317] on button "בוא נמשיך" at bounding box center [657, 317] width 242 height 23
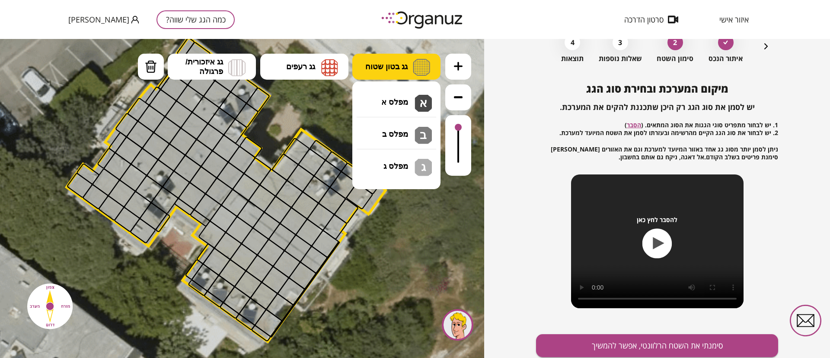
click at [398, 74] on button "גג בטון שטוח" at bounding box center [396, 67] width 88 height 26
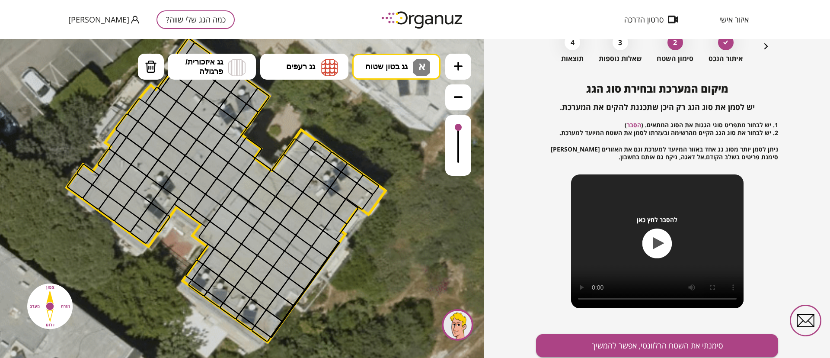
click at [384, 99] on div ".st0 { fill: #FFFFFF; } .st0 { fill: #FFFFFF; }" at bounding box center [242, 198] width 484 height 319
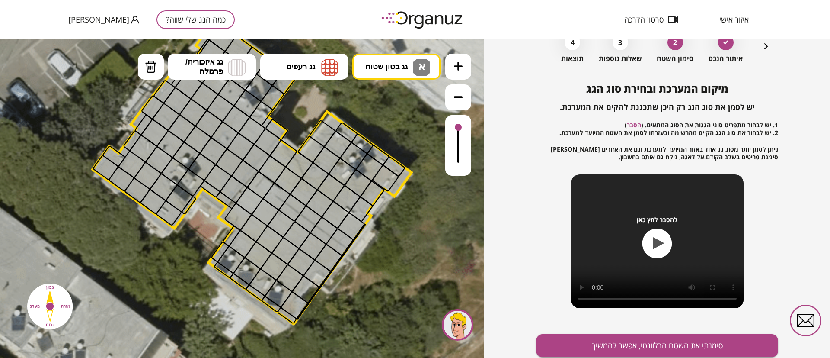
drag, startPoint x: 291, startPoint y: 164, endPoint x: 331, endPoint y: 119, distance: 60.0
click at [331, 119] on polygon at bounding box center [252, 172] width 319 height 304
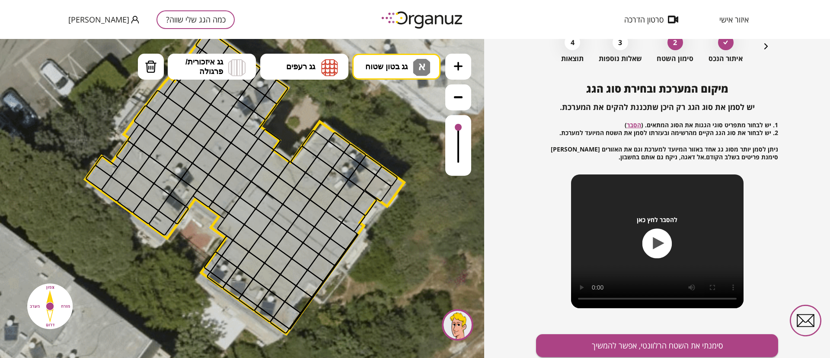
drag, startPoint x: 333, startPoint y: 121, endPoint x: 326, endPoint y: 131, distance: 12.4
click at [326, 131] on polygon at bounding box center [244, 182] width 319 height 304
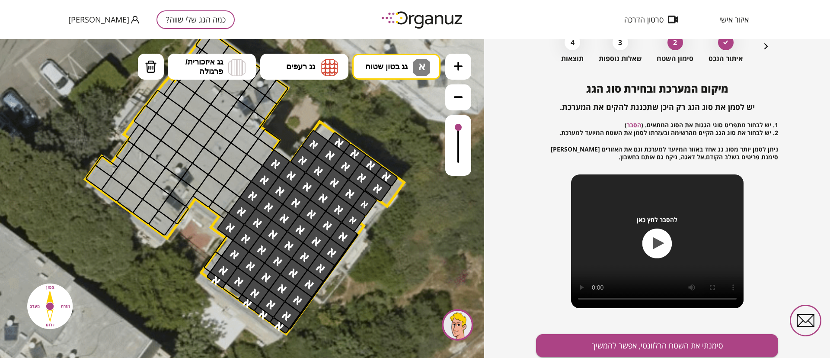
drag, startPoint x: 314, startPoint y: 143, endPoint x: 356, endPoint y: 141, distance: 42.0
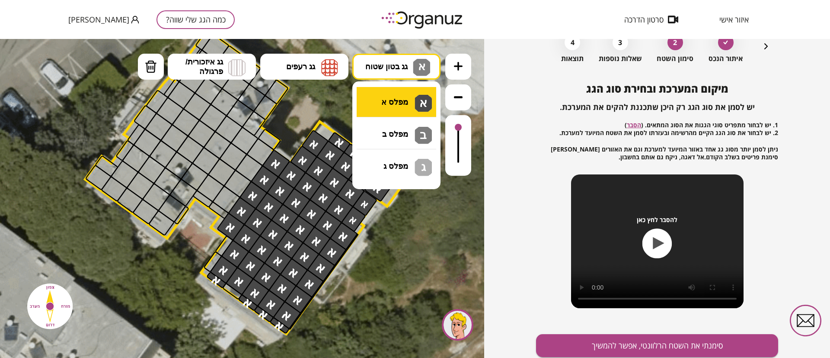
drag, startPoint x: 378, startPoint y: 71, endPoint x: 377, endPoint y: 101, distance: 29.4
click at [378, 72] on button "גג בטון שטוח א" at bounding box center [396, 67] width 88 height 26
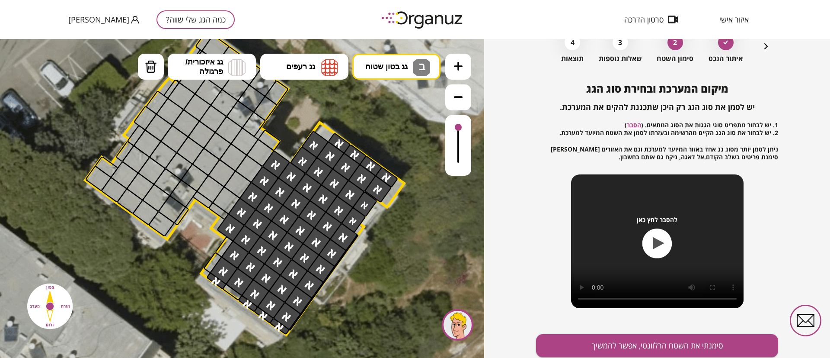
drag, startPoint x: 394, startPoint y: 130, endPoint x: 308, endPoint y: 152, distance: 88.7
click at [387, 132] on div ".st0 { fill: #FFFFFF; } .st0 { fill: #FFFFFF; }" at bounding box center [242, 198] width 484 height 319
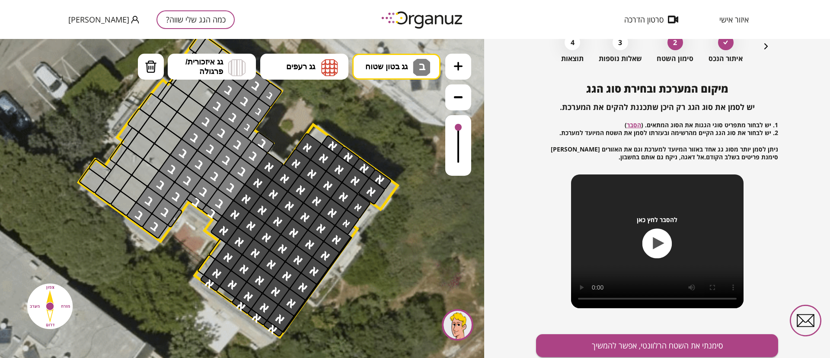
drag, startPoint x: 262, startPoint y: 143, endPoint x: 231, endPoint y: 99, distance: 54.6
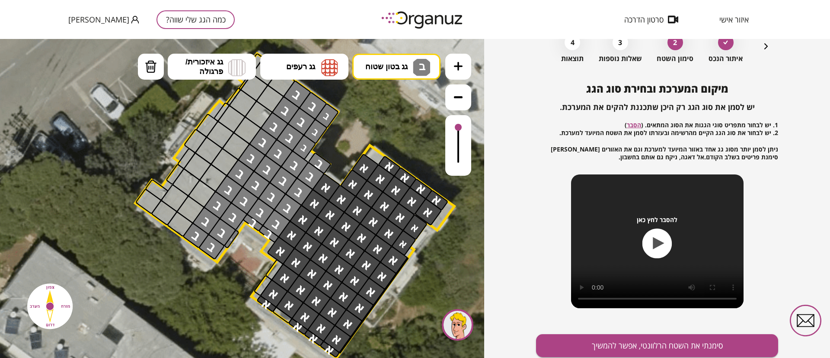
drag, startPoint x: 327, startPoint y: 126, endPoint x: 279, endPoint y: 120, distance: 48.4
click at [378, 146] on icon at bounding box center [305, 205] width 992 height 992
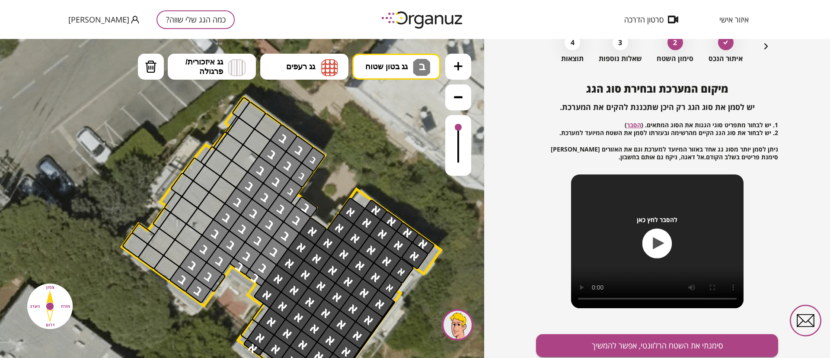
drag, startPoint x: 362, startPoint y: 97, endPoint x: 354, endPoint y: 141, distance: 44.7
click at [354, 141] on icon at bounding box center [291, 249] width 992 height 992
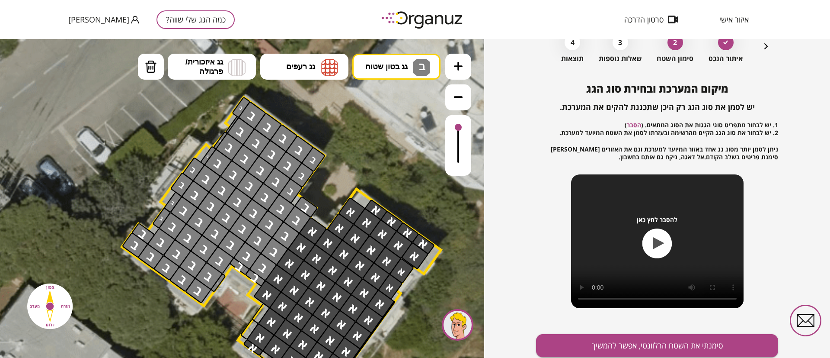
drag, startPoint x: 277, startPoint y: 125, endPoint x: 229, endPoint y: 219, distance: 105.0
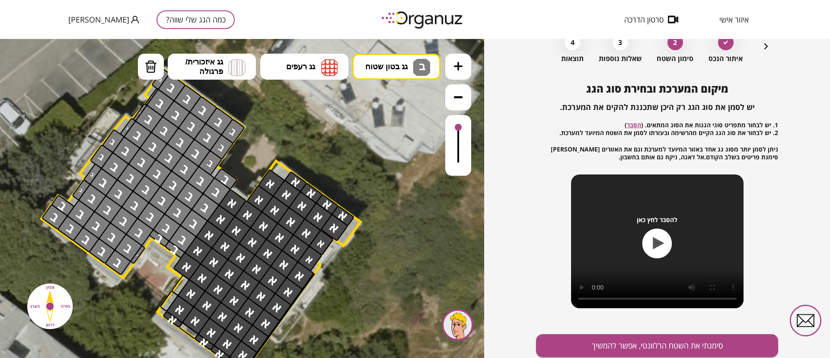
drag, startPoint x: 438, startPoint y: 195, endPoint x: 358, endPoint y: 166, distance: 85.2
click at [358, 166] on icon at bounding box center [211, 221] width 992 height 992
drag, startPoint x: 391, startPoint y: 66, endPoint x: 386, endPoint y: 88, distance: 22.7
click at [388, 78] on button "גג בטון שטוח ב" at bounding box center [396, 67] width 88 height 26
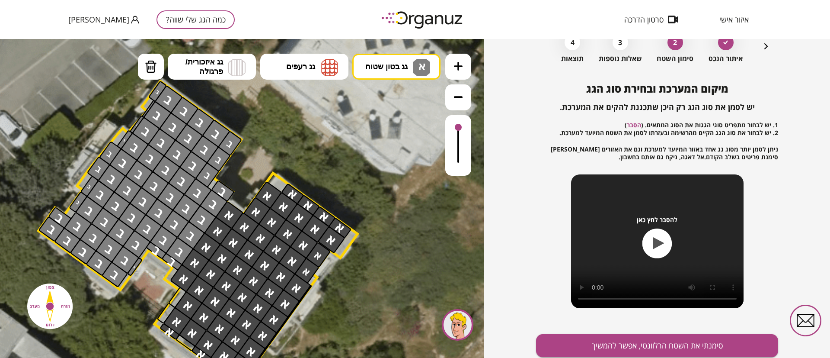
drag, startPoint x: 390, startPoint y: 106, endPoint x: 294, endPoint y: 201, distance: 135.8
click at [389, 109] on div ".st0 { fill: #FFFFFF; } .st0 { fill: #FFFFFF; }" at bounding box center [242, 198] width 484 height 319
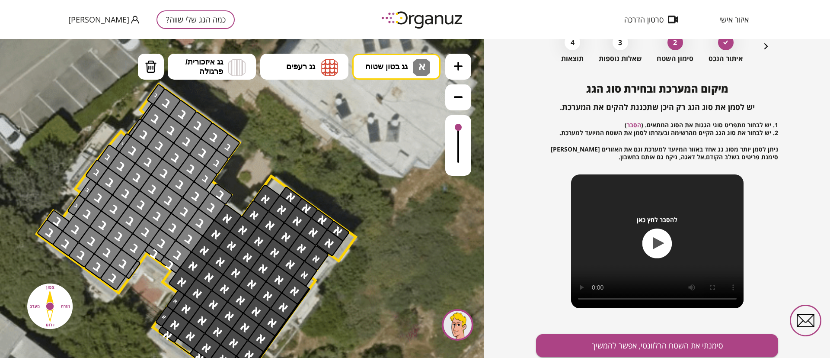
drag, startPoint x: 177, startPoint y: 305, endPoint x: 189, endPoint y: 298, distance: 13.2
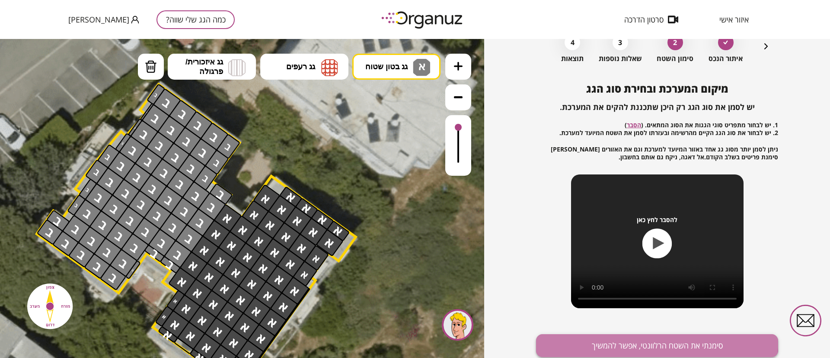
click at [570, 334] on button "סימנתי את השטח הרלוונטי, אפשר להמשיך" at bounding box center [657, 345] width 242 height 23
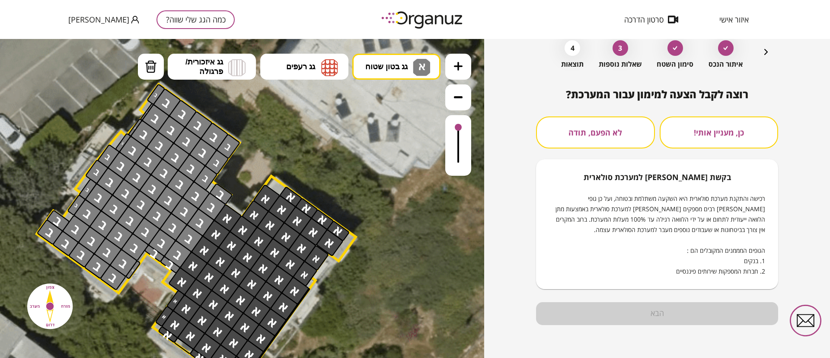
scroll to position [44, 0]
click at [624, 134] on button "לא הפעם, תודה" at bounding box center [595, 132] width 119 height 32
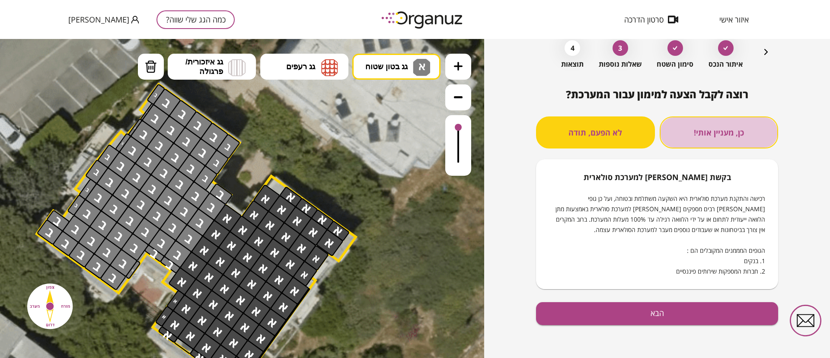
click at [713, 130] on button "כן, מעניין אותי!" at bounding box center [719, 132] width 119 height 32
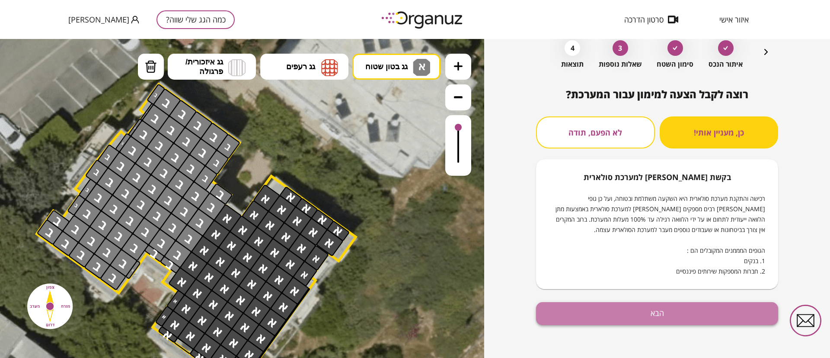
click at [683, 313] on button "הבא" at bounding box center [657, 313] width 242 height 23
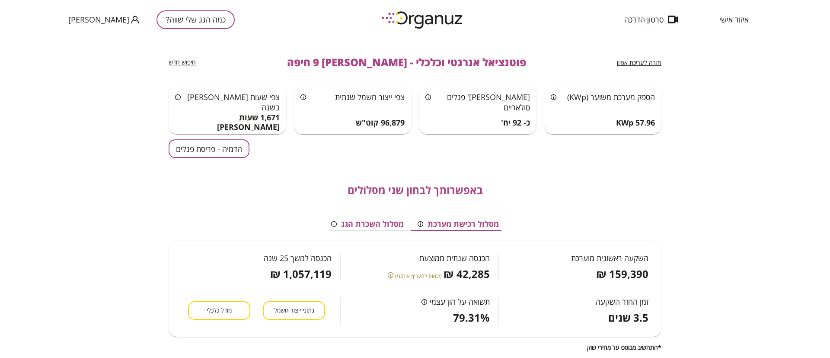
click at [197, 163] on div "באפשרותך לבחון שני מסלולים מסלול רכישת מערכת מסלול השכרת הגג השקעה ראשונית מוער…" at bounding box center [415, 254] width 493 height 193
click at [196, 156] on button "הדמיה - פריסת פנלים" at bounding box center [209, 148] width 81 height 19
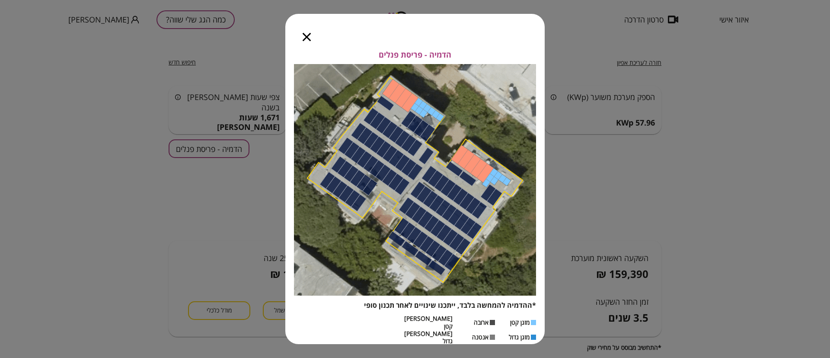
click at [307, 39] on icon "button" at bounding box center [307, 37] width 8 height 8
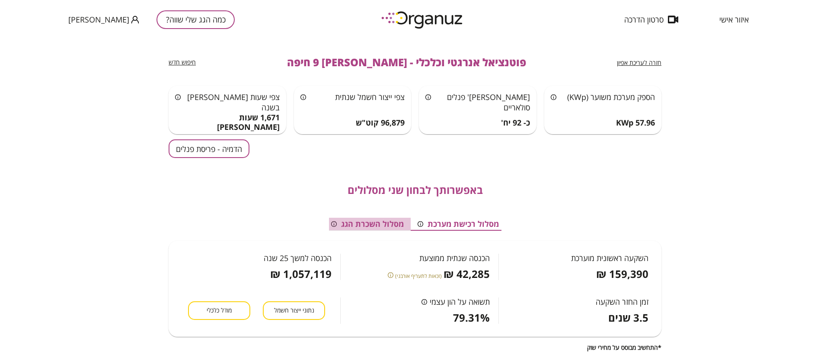
click at [367, 227] on button "מסלול השכרת הגג" at bounding box center [367, 224] width 86 height 13
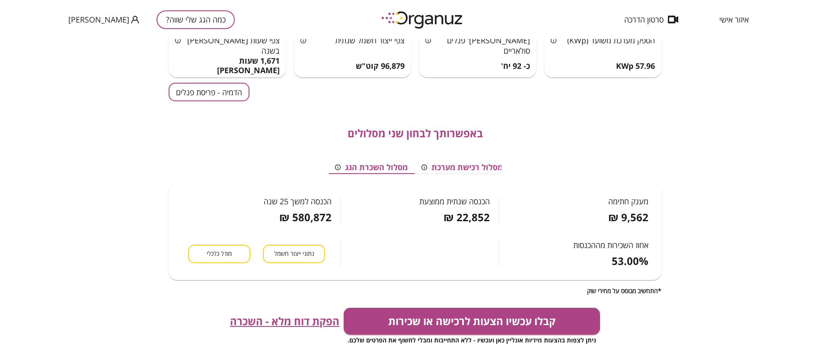
scroll to position [130, 0]
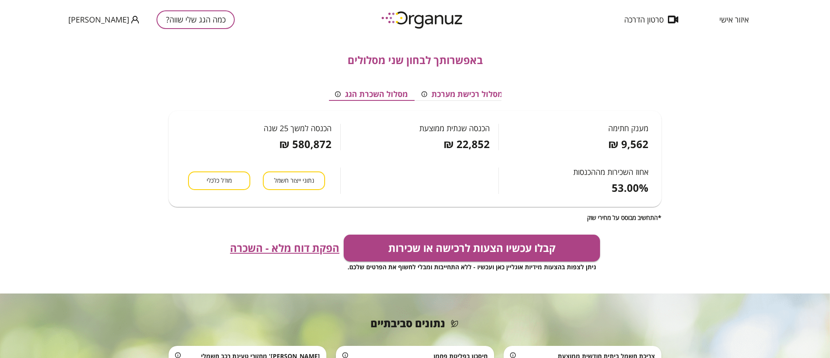
click at [323, 250] on span "הפקת דוח מלא - השכרה" at bounding box center [284, 248] width 109 height 12
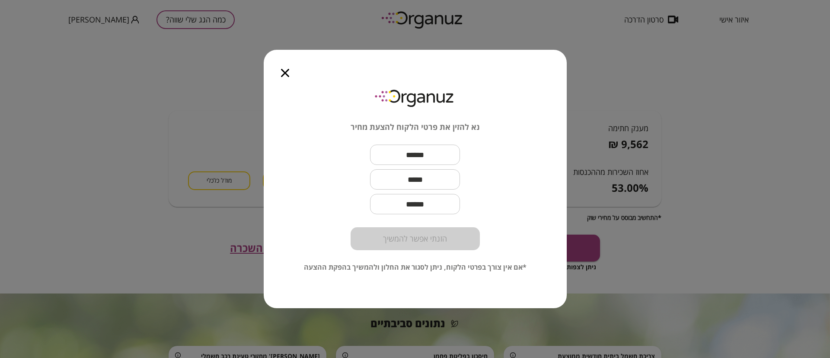
click at [286, 71] on icon "button" at bounding box center [285, 73] width 8 height 8
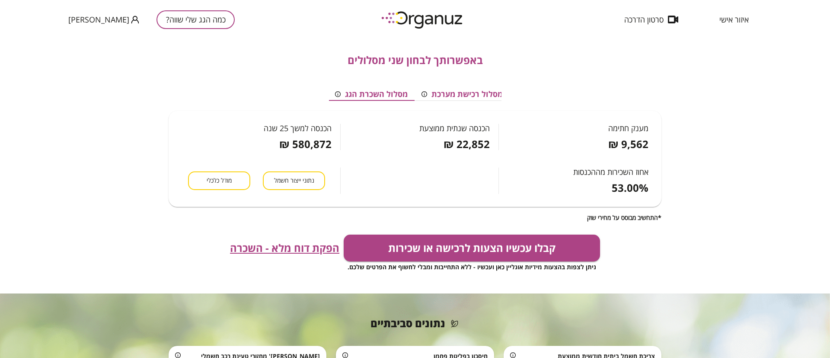
click at [397, 147] on div "הכנסה שנתית ממוצעת 22,852 ₪" at bounding box center [419, 128] width 159 height 44
click at [483, 90] on button "מסלול רכישת מערכת" at bounding box center [462, 94] width 95 height 13
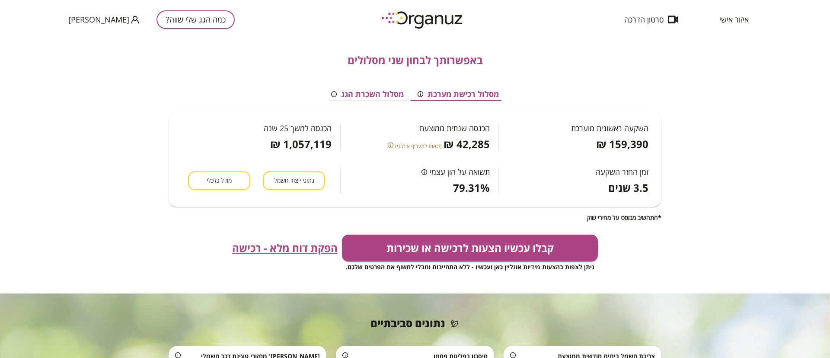
scroll to position [0, 0]
click at [393, 92] on button "מסלול השכרת הגג" at bounding box center [367, 94] width 86 height 13
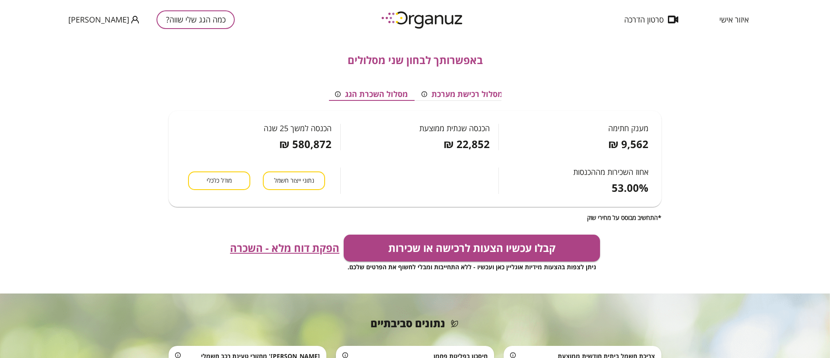
scroll to position [0, -4]
click at [727, 13] on div "איזור אישי סרטון הדרכה" at bounding box center [686, 19] width 151 height 39
click at [728, 19] on span "איזור אישי" at bounding box center [734, 19] width 29 height 9
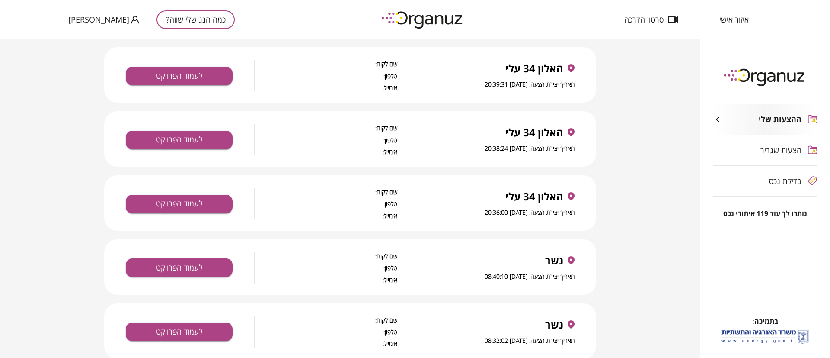
scroll to position [389, 0]
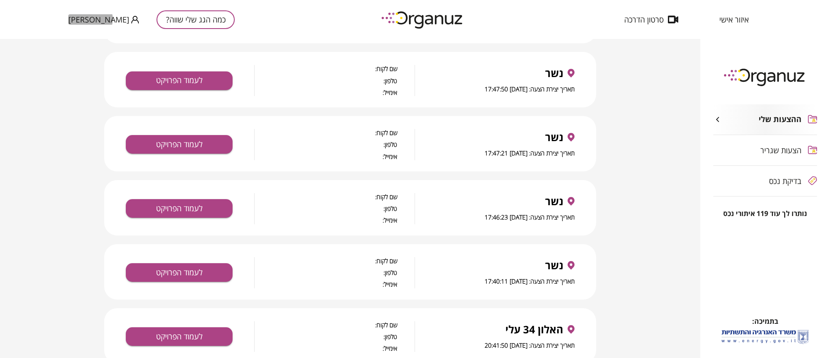
click at [90, 19] on span "[PERSON_NAME]" at bounding box center [98, 19] width 61 height 9
click at [99, 15] on div at bounding box center [415, 179] width 830 height 358
click at [131, 19] on icon "button" at bounding box center [134, 19] width 7 height 7
click at [102, 19] on div at bounding box center [415, 179] width 830 height 358
click at [97, 28] on div "כמה הגג שלי שווה? [PERSON_NAME]" at bounding box center [151, 19] width 166 height 39
